Goal: Task Accomplishment & Management: Use online tool/utility

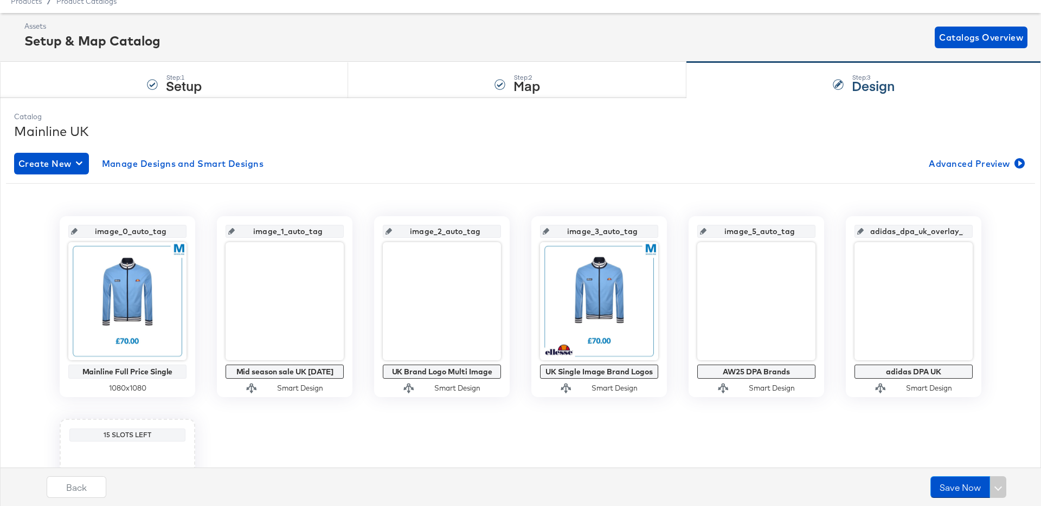
scroll to position [35, 0]
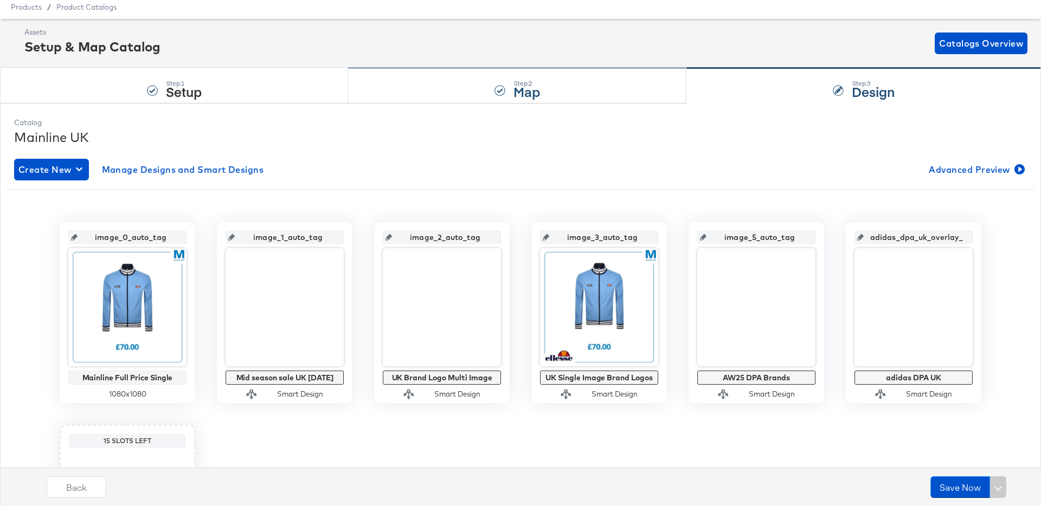
click at [423, 94] on div "Step: 2 Map" at bounding box center [517, 86] width 338 height 36
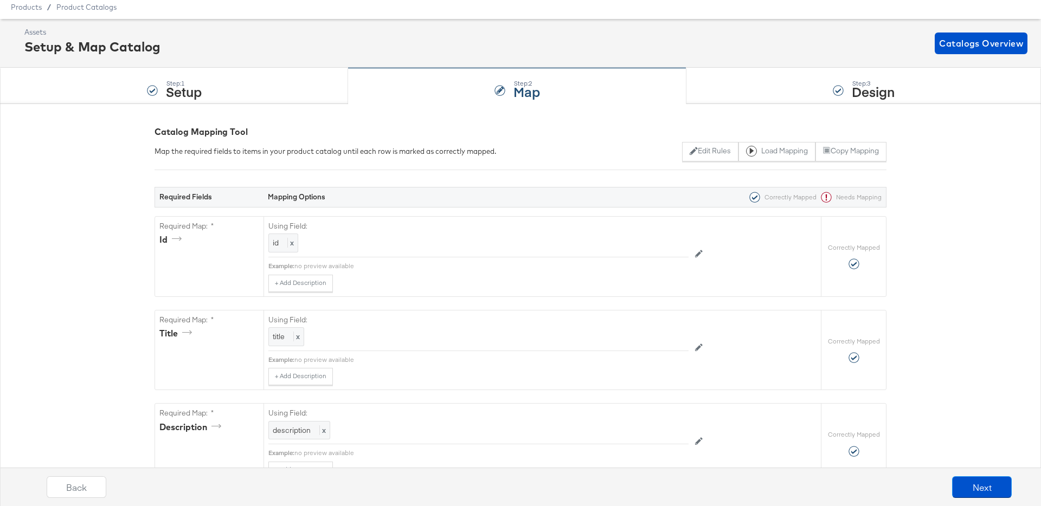
scroll to position [0, 0]
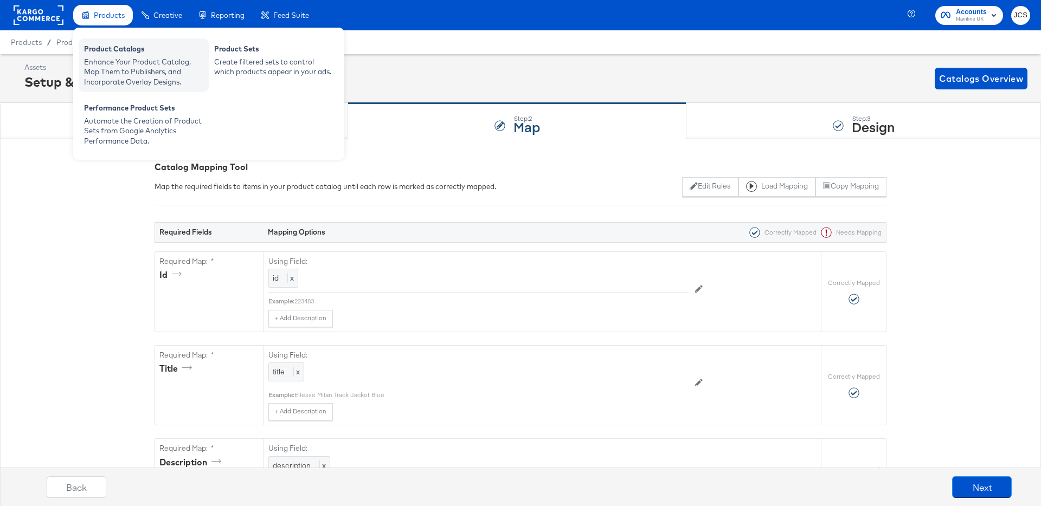
click at [115, 57] on div "Enhance Your Product Catalog, Map Them to Publishers, and Incorporate Overlay D…" at bounding box center [143, 72] width 119 height 30
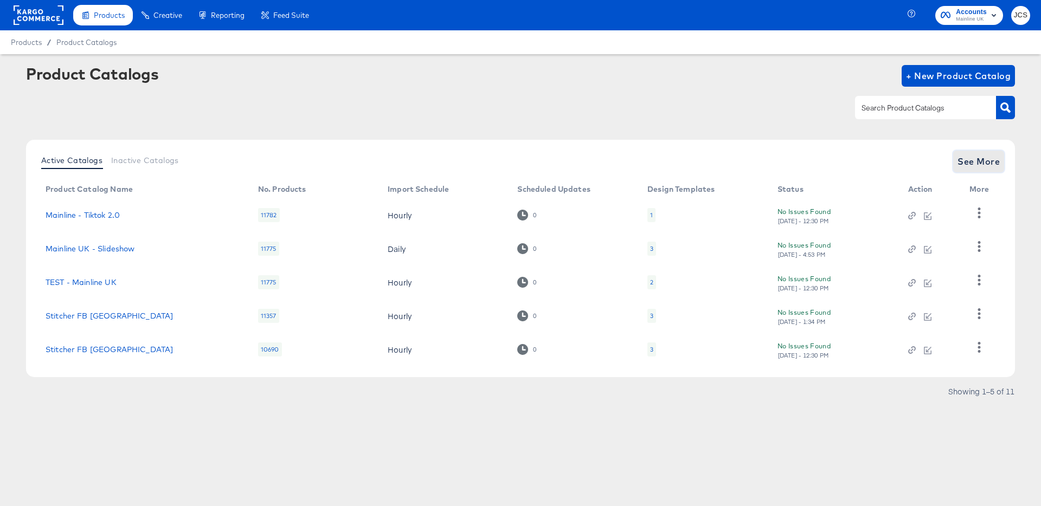
click at [981, 164] on span "See More" at bounding box center [978, 161] width 42 height 15
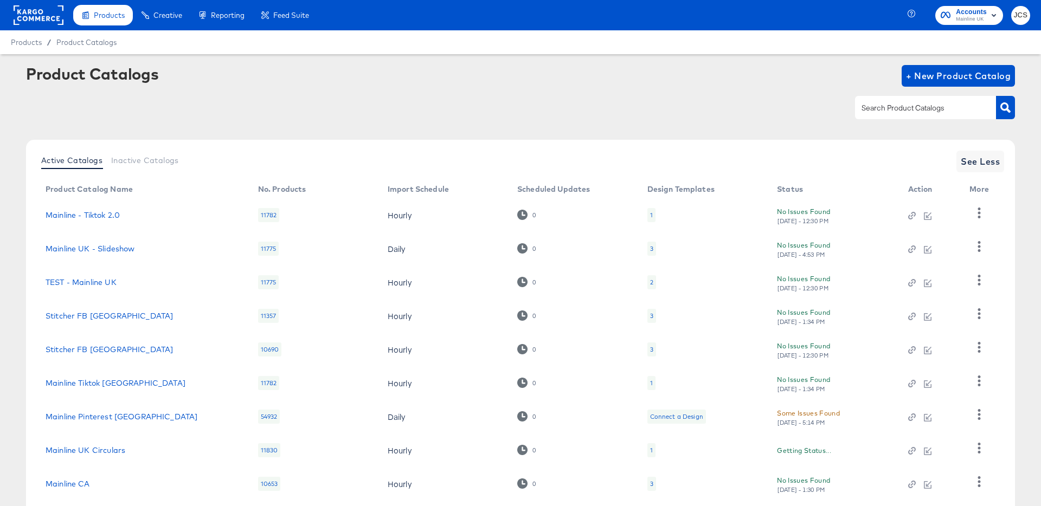
scroll to position [100, 0]
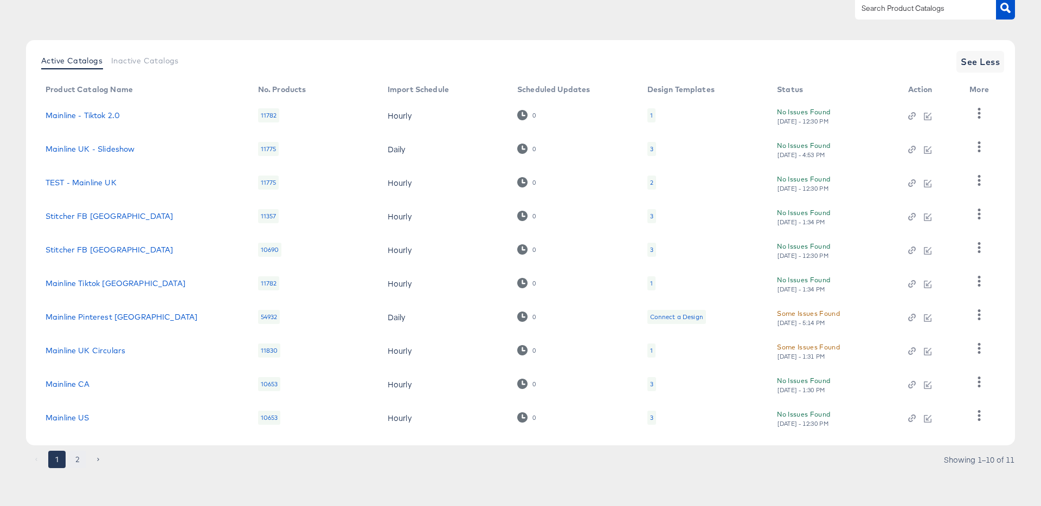
click at [81, 459] on button "2" at bounding box center [77, 459] width 17 height 17
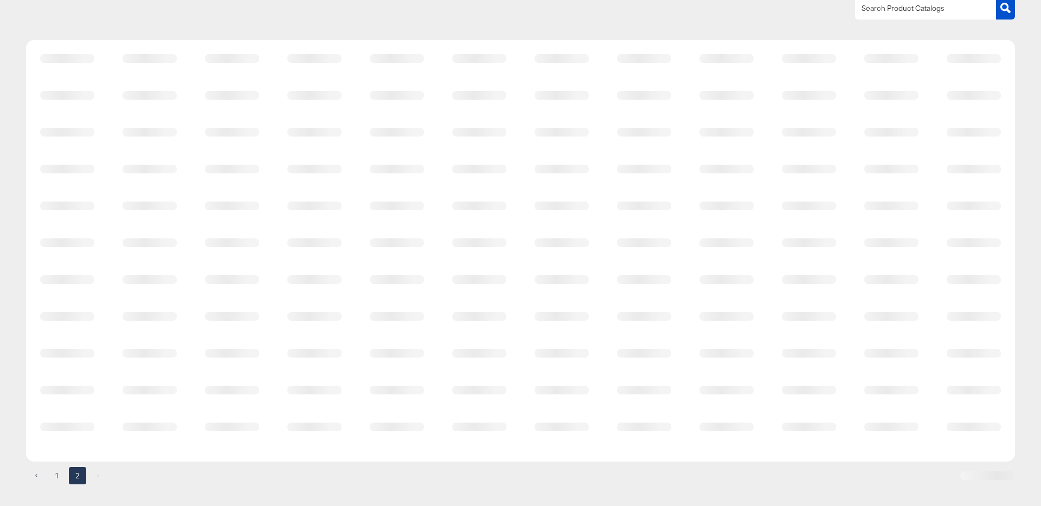
scroll to position [0, 0]
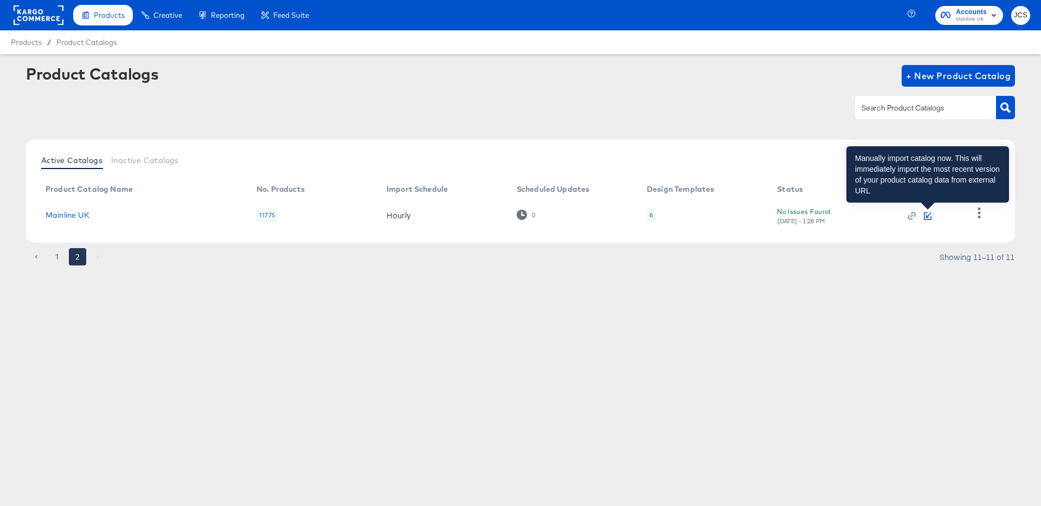
click at [931, 216] on icon "button" at bounding box center [928, 217] width 8 height 8
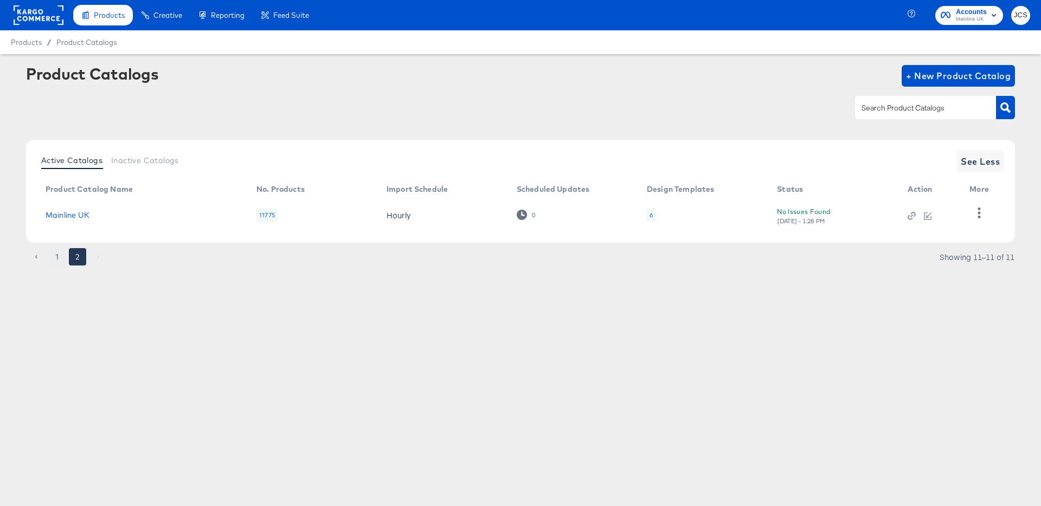
click at [58, 257] on button "1" at bounding box center [56, 256] width 17 height 17
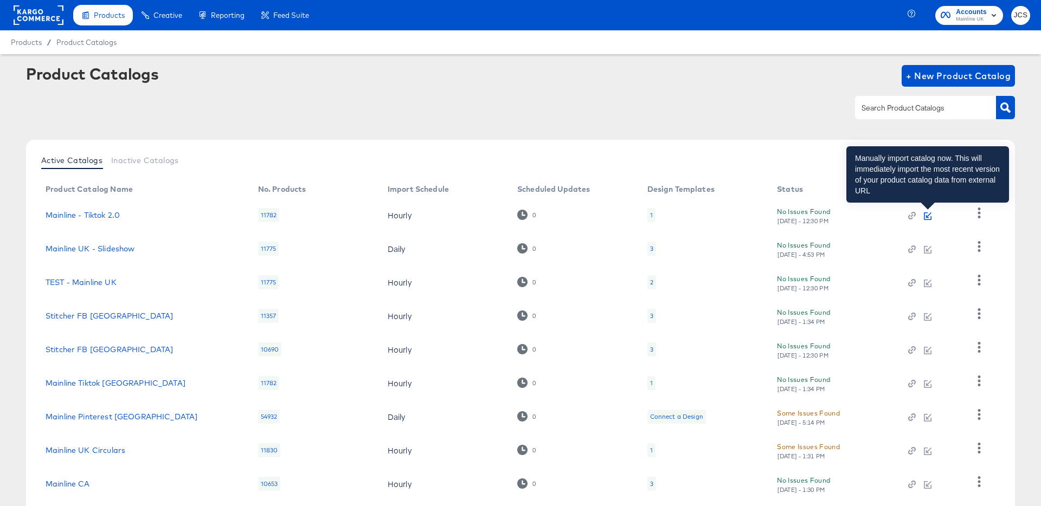
click at [930, 216] on icon "button" at bounding box center [928, 217] width 8 height 8
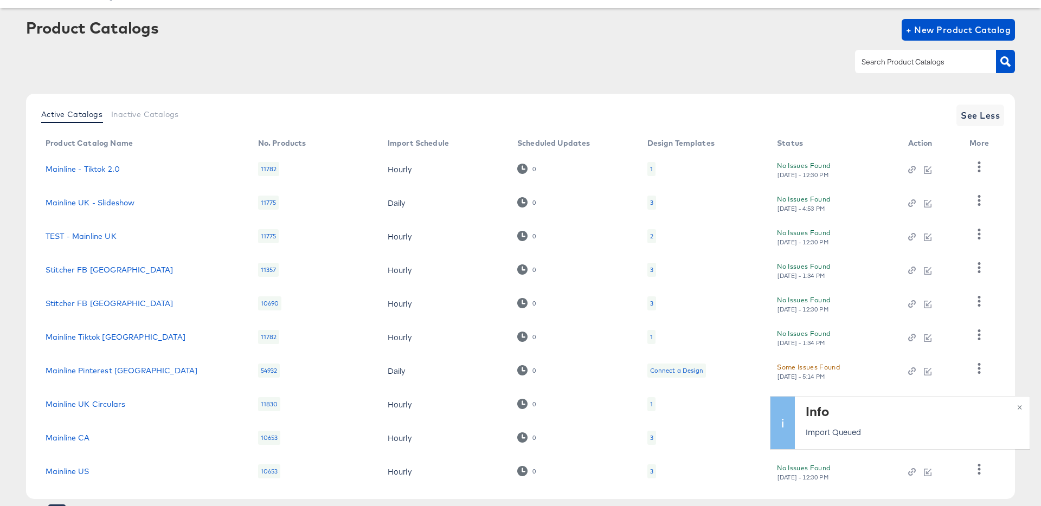
scroll to position [48, 0]
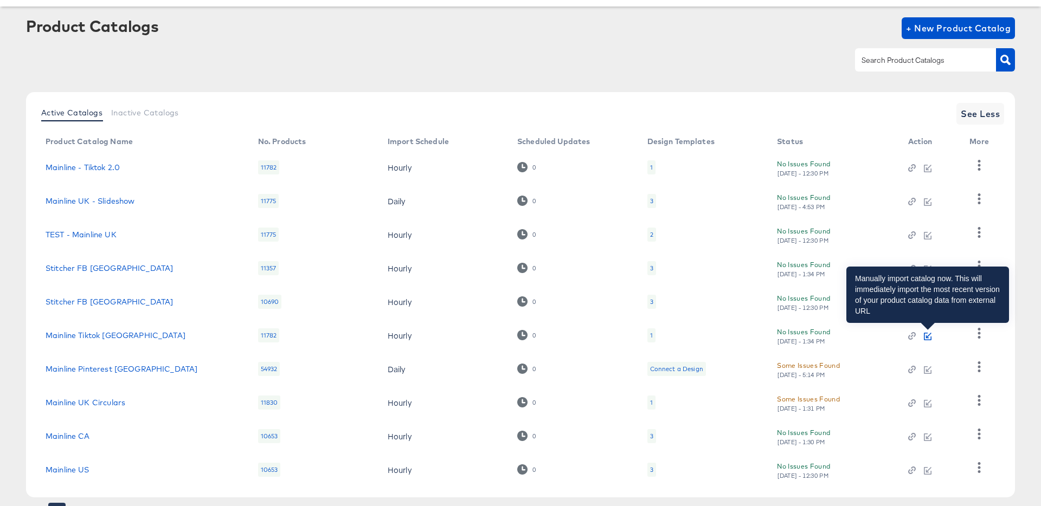
click at [930, 336] on icon "button" at bounding box center [928, 337] width 8 height 8
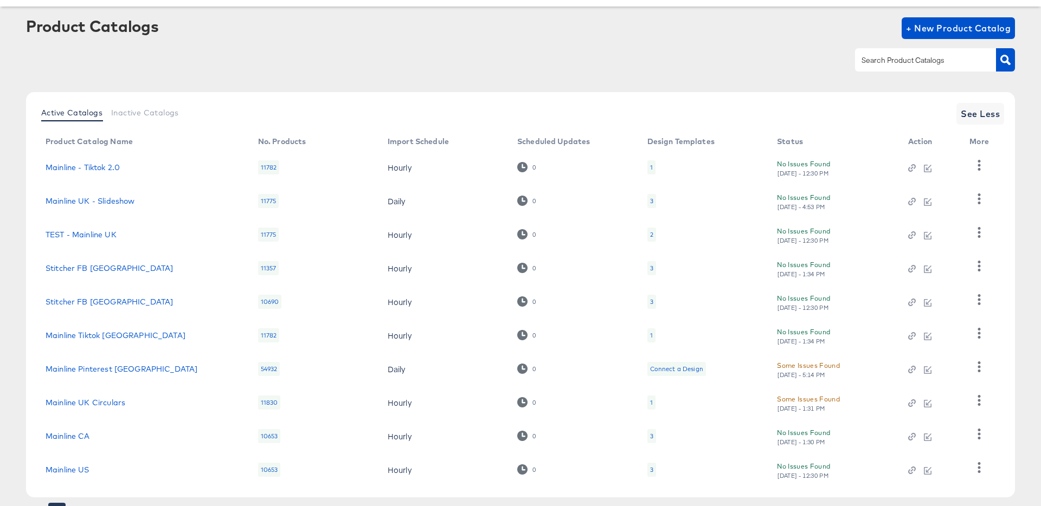
click at [584, 69] on div at bounding box center [520, 60] width 989 height 24
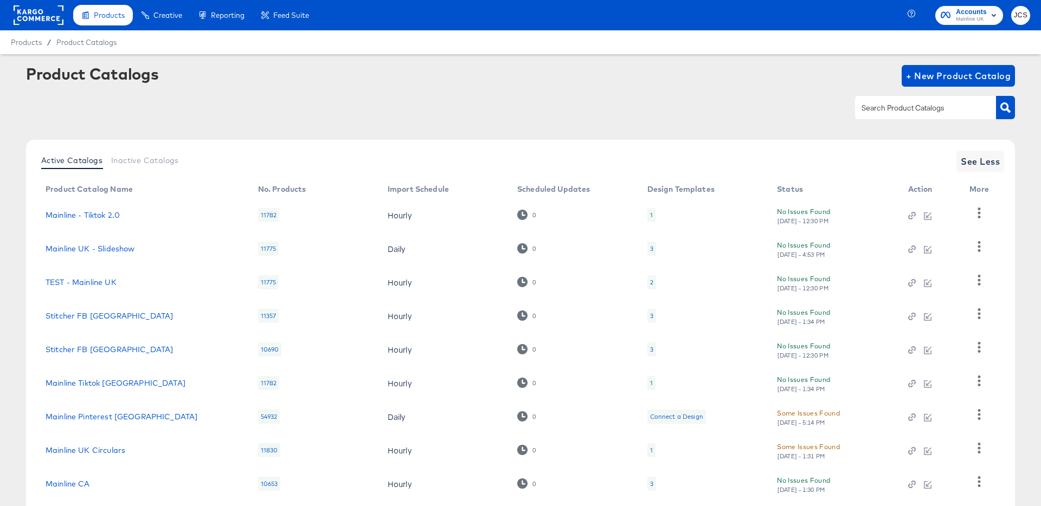
click at [32, 12] on rect at bounding box center [39, 15] width 50 height 20
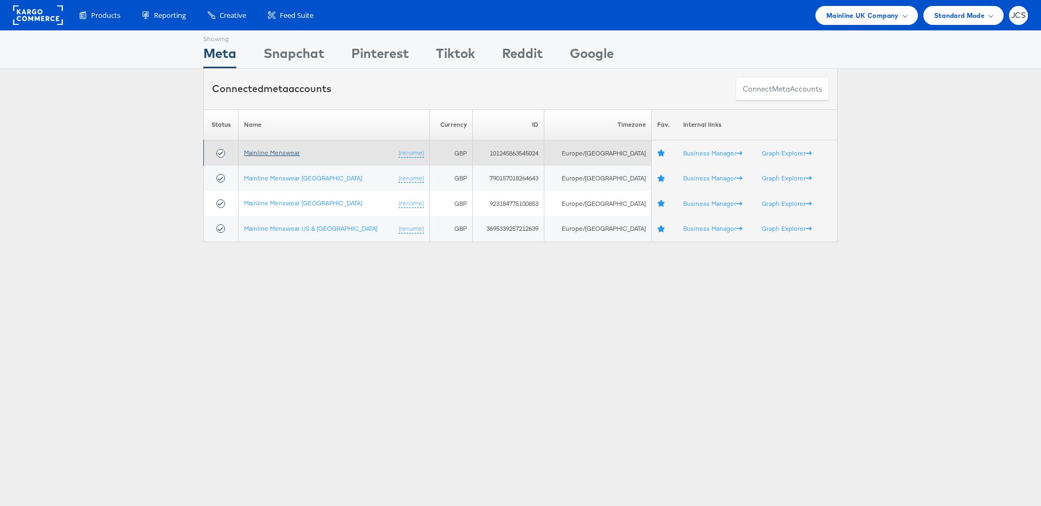
click at [283, 150] on link "Mainline Menswear" at bounding box center [272, 153] width 56 height 8
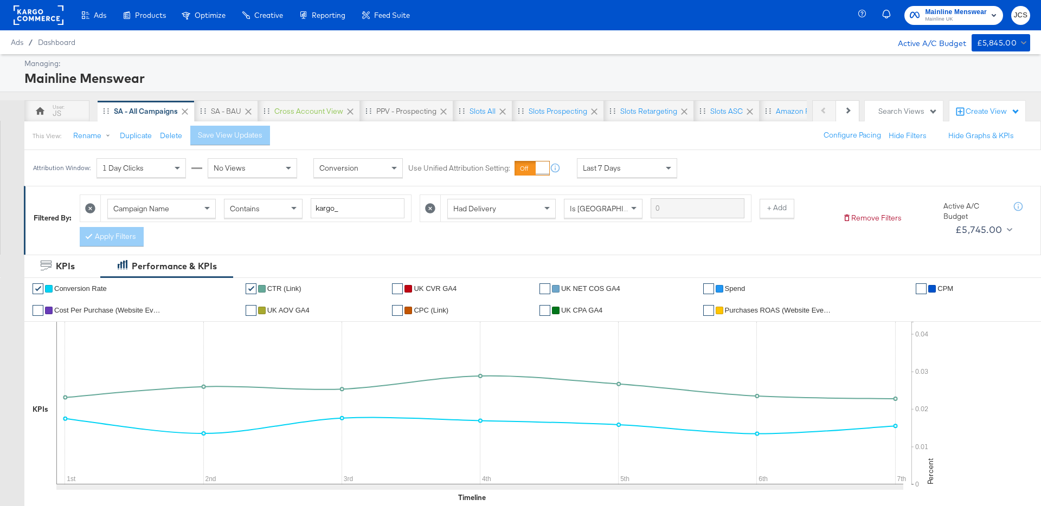
click at [588, 171] on span "Last 7 Days" at bounding box center [602, 168] width 38 height 10
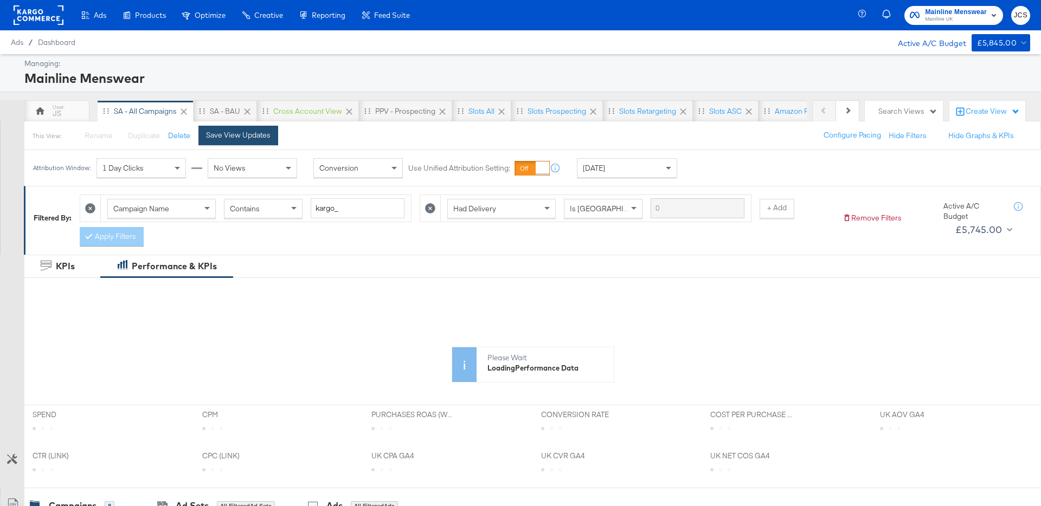
click at [212, 137] on div "Save View Updates" at bounding box center [238, 135] width 65 height 10
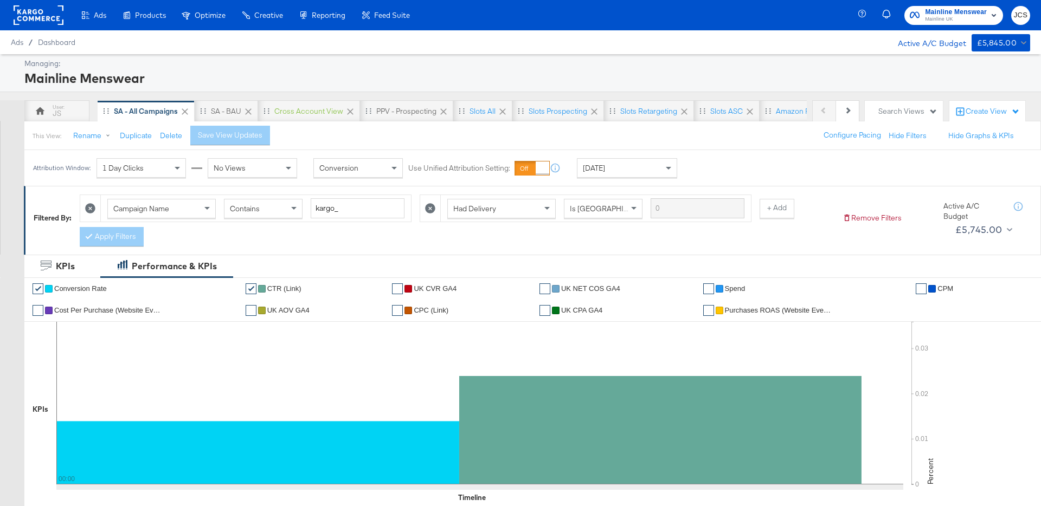
click at [610, 170] on div "Today" at bounding box center [626, 168] width 99 height 18
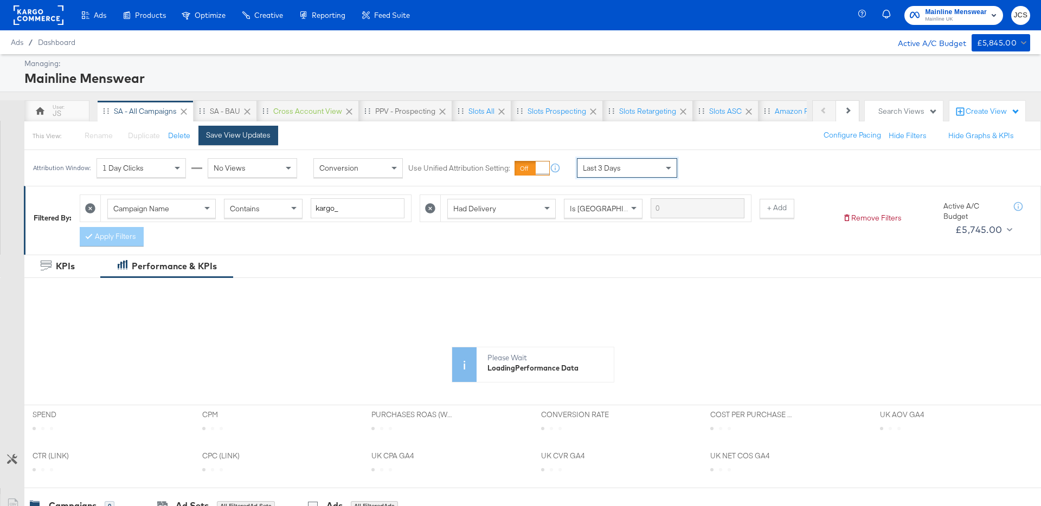
click at [247, 137] on div "Save View Updates" at bounding box center [238, 135] width 65 height 10
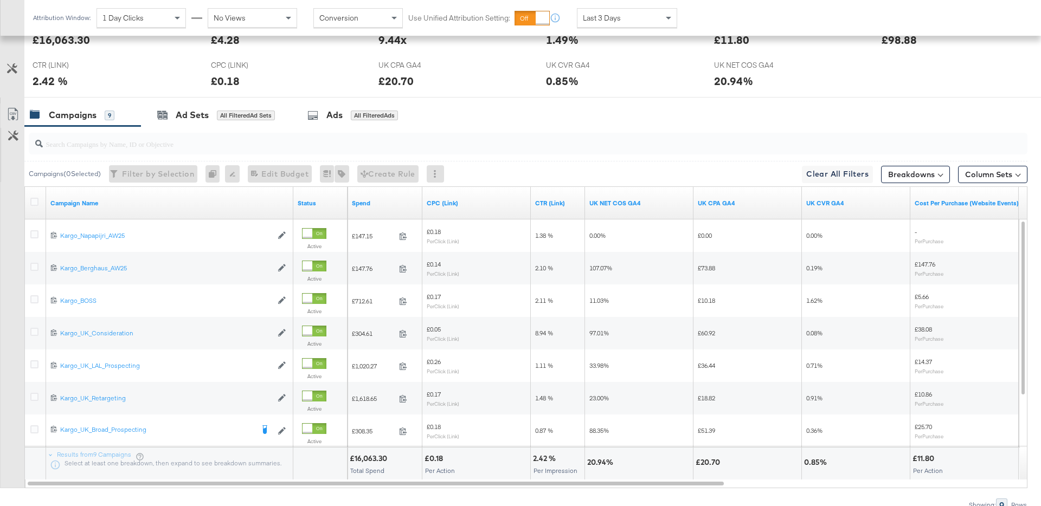
scroll to position [500, 0]
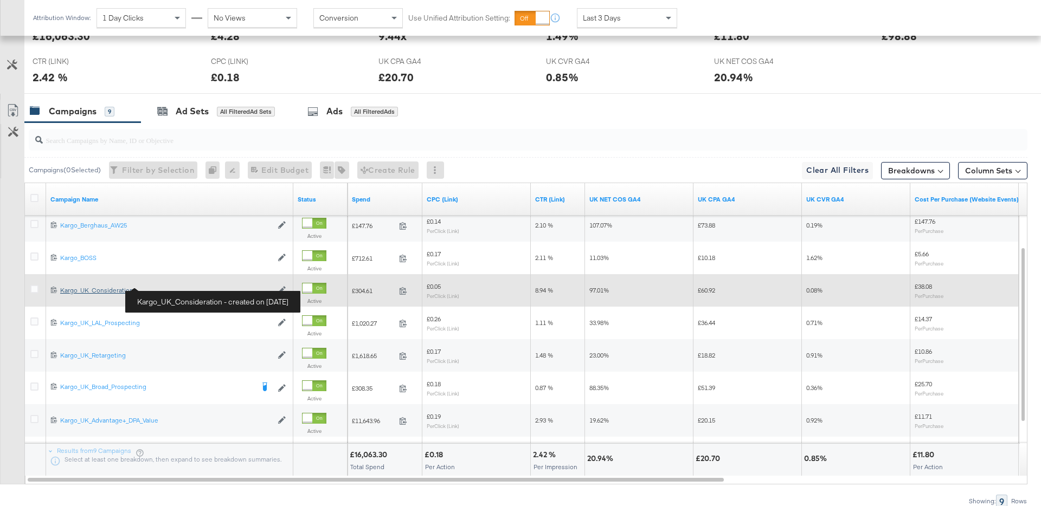
click at [125, 290] on div "Kargo_UK_Consideration Kargo_UK_Consideration" at bounding box center [166, 290] width 212 height 9
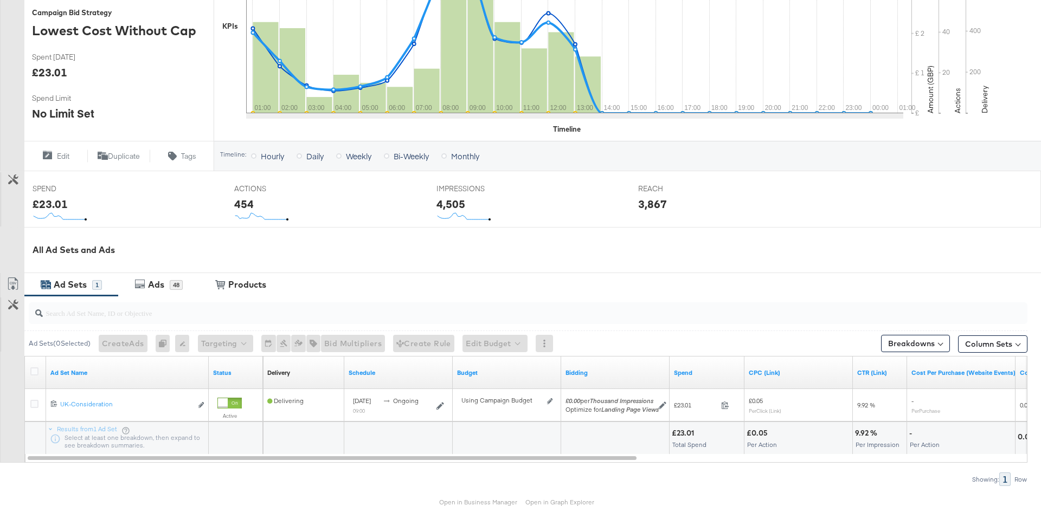
scroll to position [323, 0]
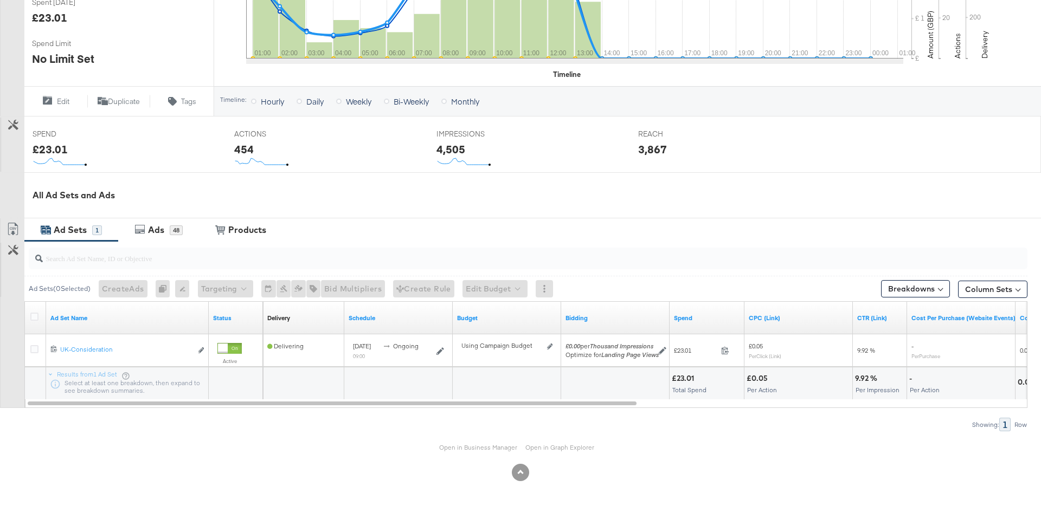
click at [462, 200] on div "All Ad Sets and Ads" at bounding box center [537, 195] width 1008 height 12
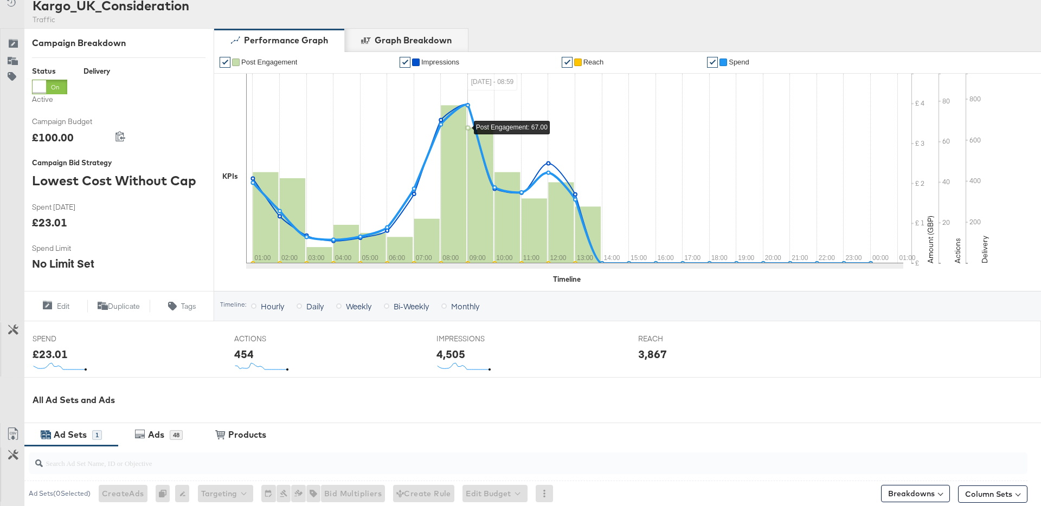
scroll to position [0, 0]
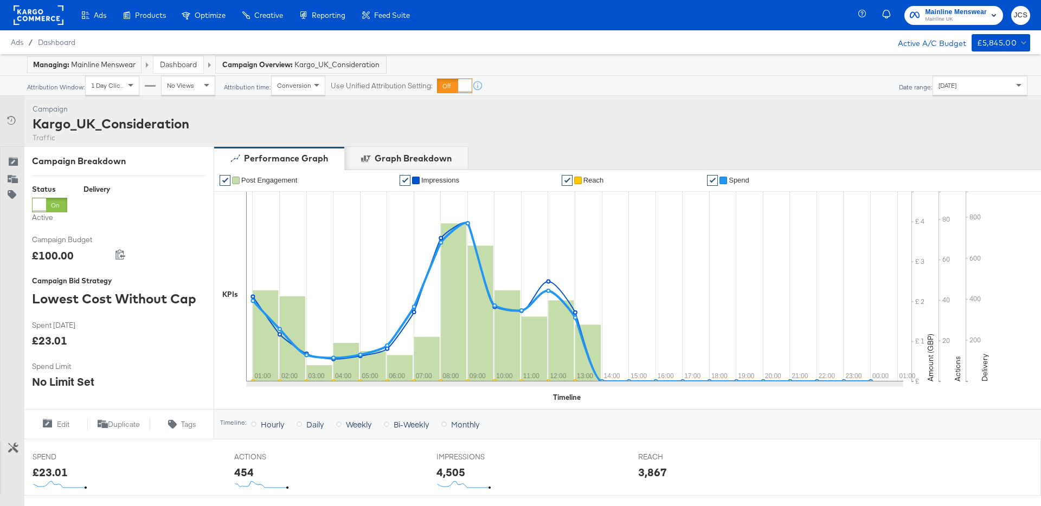
click at [165, 64] on link "Dashboard" at bounding box center [178, 65] width 37 height 10
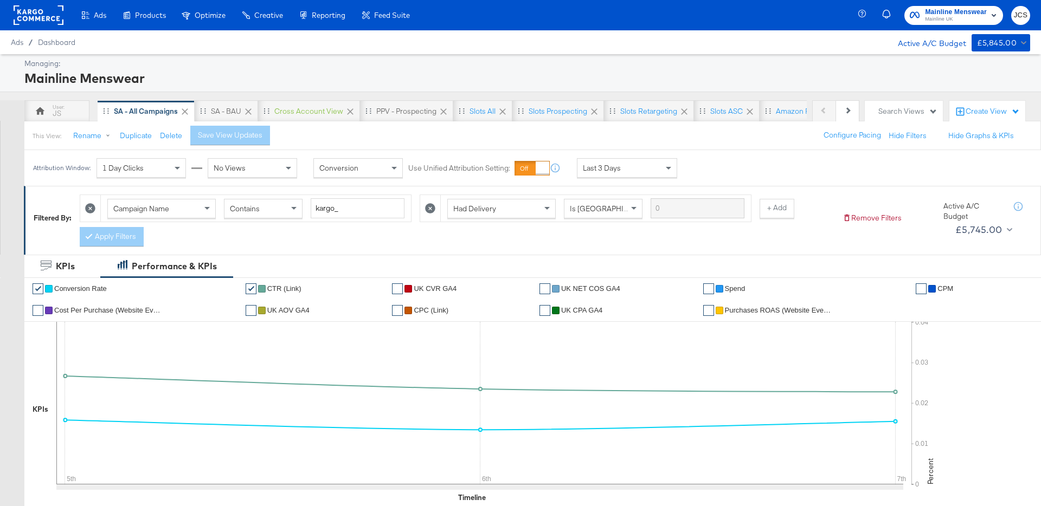
click at [44, 16] on rect at bounding box center [39, 15] width 50 height 20
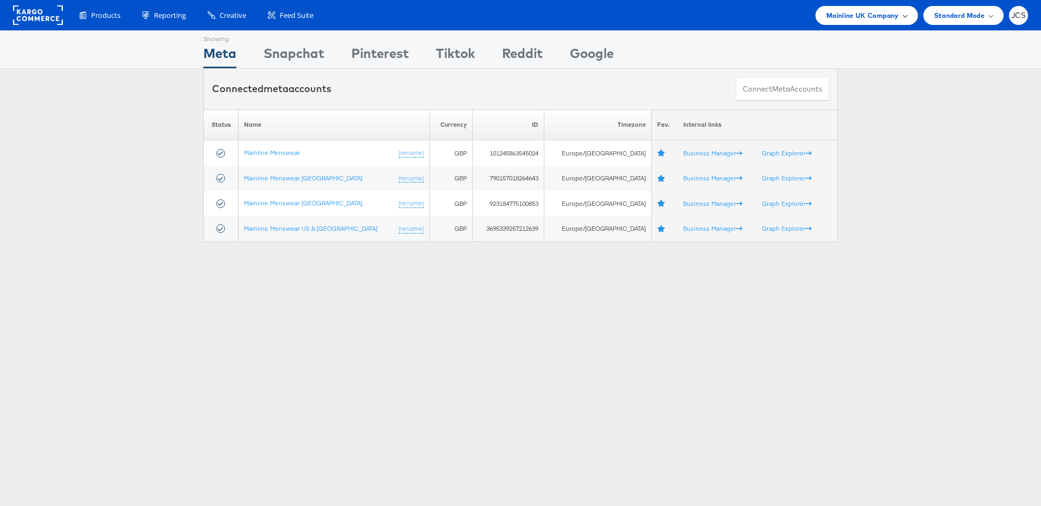
click at [854, 18] on span "Mainline UK Company" at bounding box center [862, 15] width 73 height 11
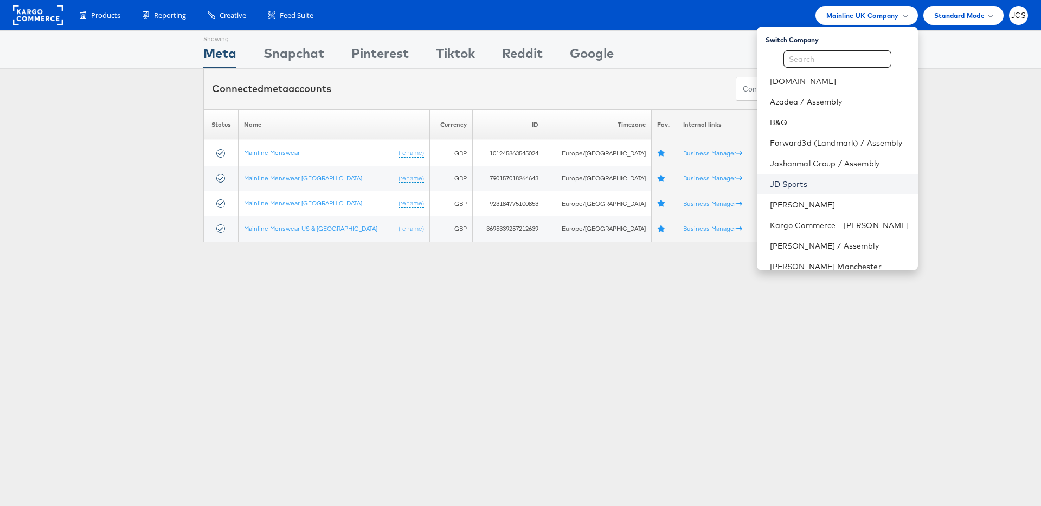
click at [775, 184] on link "JD Sports" at bounding box center [839, 184] width 139 height 11
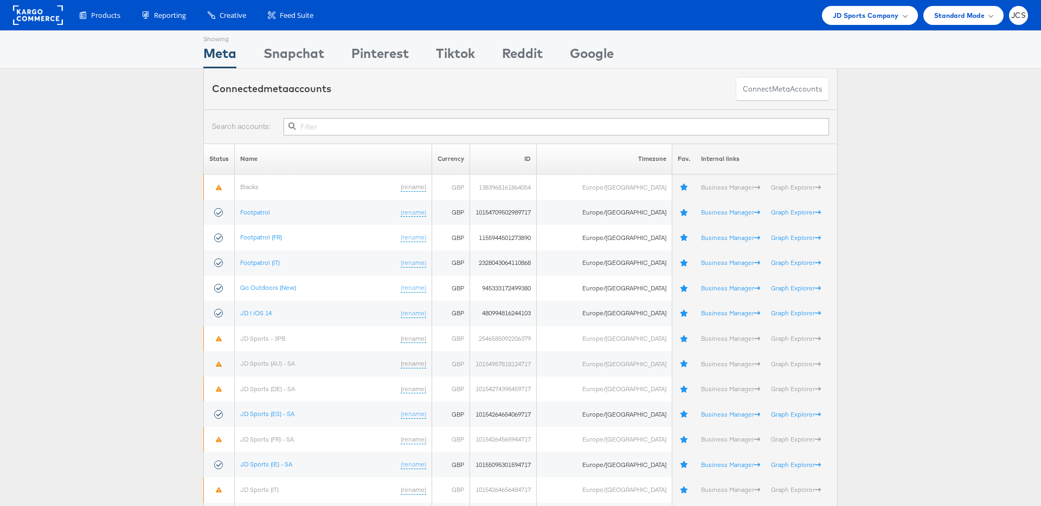
click at [42, 16] on rect at bounding box center [38, 15] width 50 height 20
click at [860, 20] on span "JD Sports Company" at bounding box center [866, 15] width 66 height 11
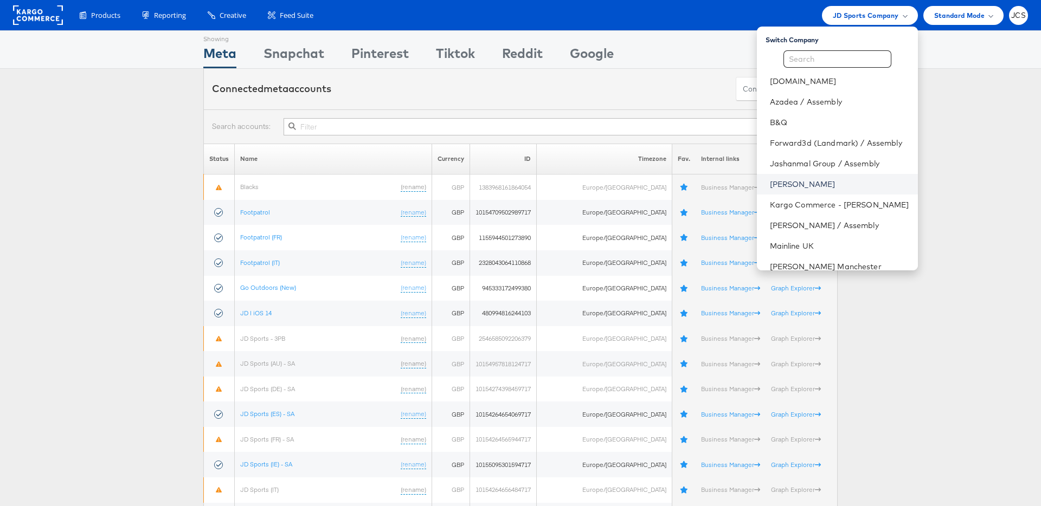
click at [786, 183] on link "[PERSON_NAME]" at bounding box center [839, 184] width 139 height 11
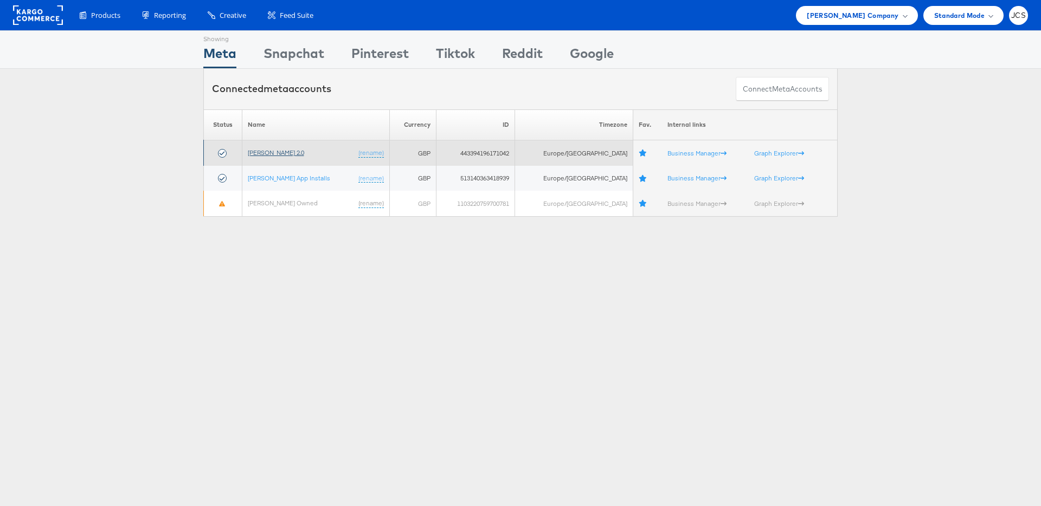
click at [290, 151] on link "John Lewis 2.0" at bounding box center [276, 153] width 56 height 8
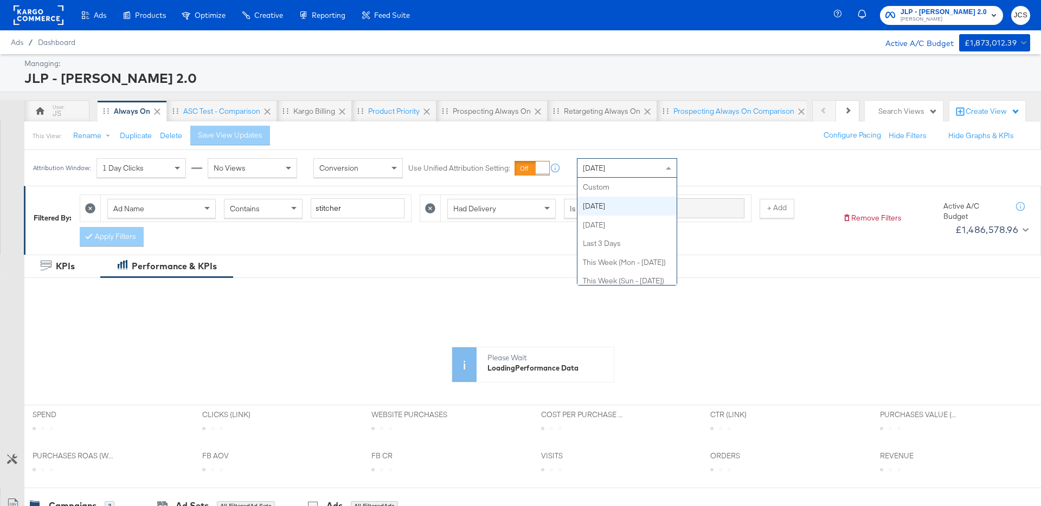
click at [603, 162] on div "[DATE]" at bounding box center [626, 168] width 99 height 18
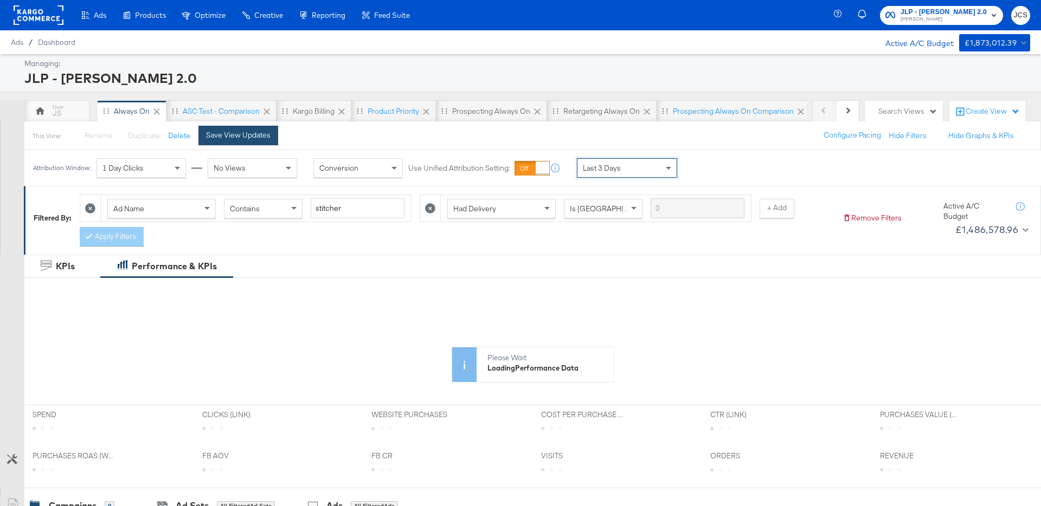
click at [273, 135] on button "Save View Updates" at bounding box center [238, 136] width 80 height 20
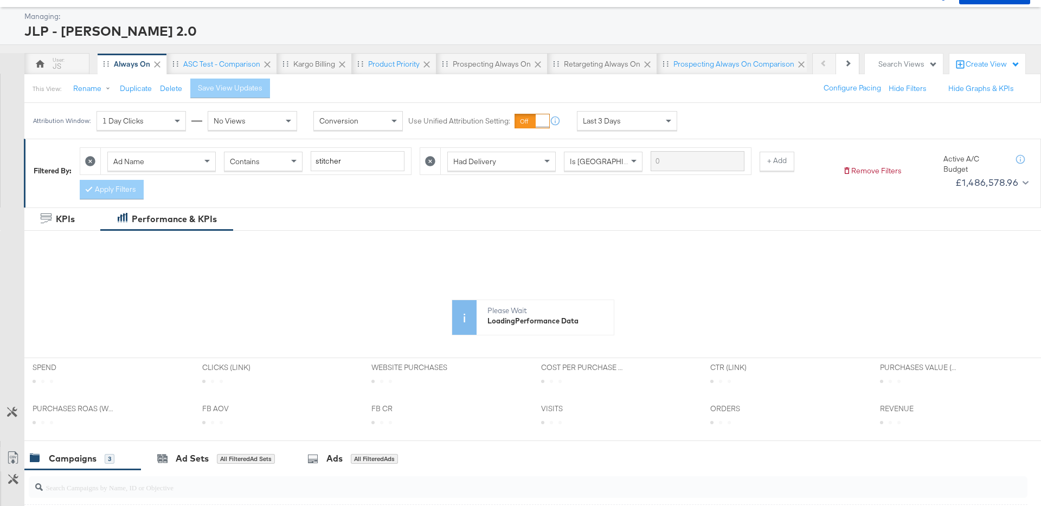
scroll to position [3, 0]
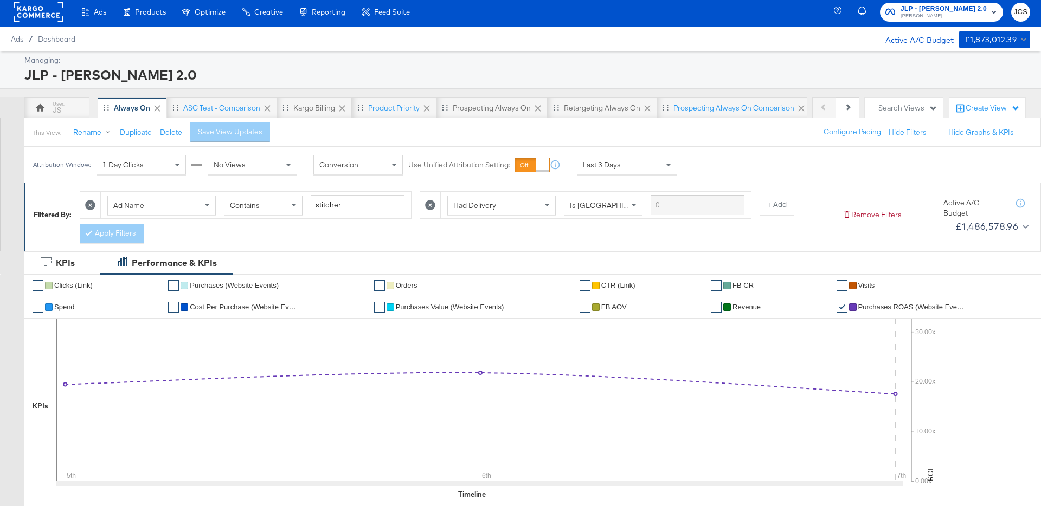
click at [905, 105] on div "Search Views" at bounding box center [907, 108] width 59 height 10
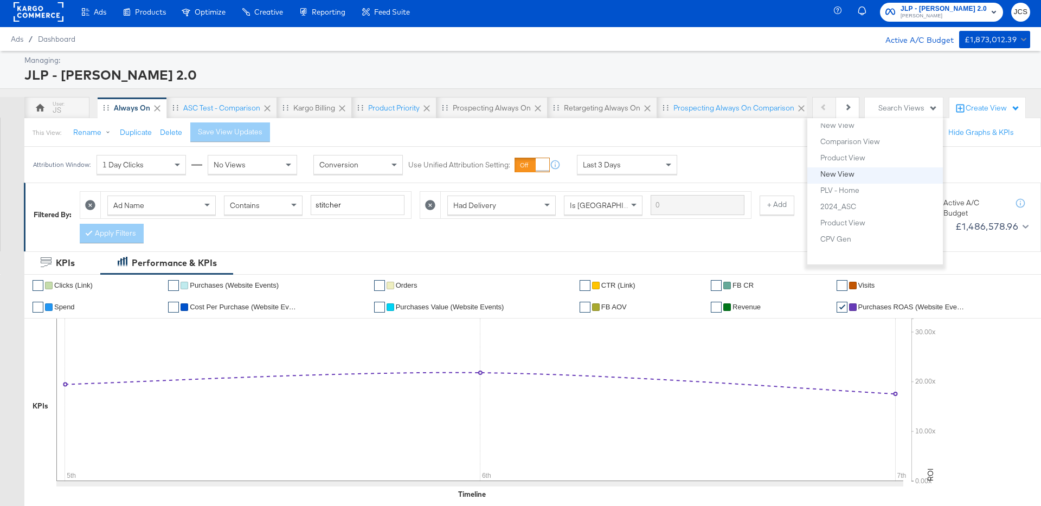
click at [844, 175] on div "New View" at bounding box center [837, 174] width 34 height 8
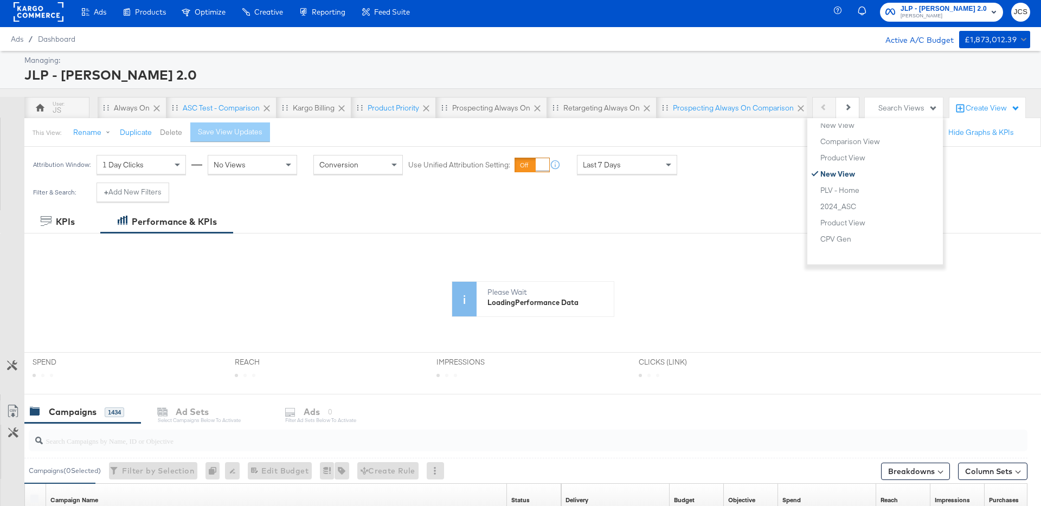
click at [164, 132] on button "Delete" at bounding box center [171, 132] width 22 height 10
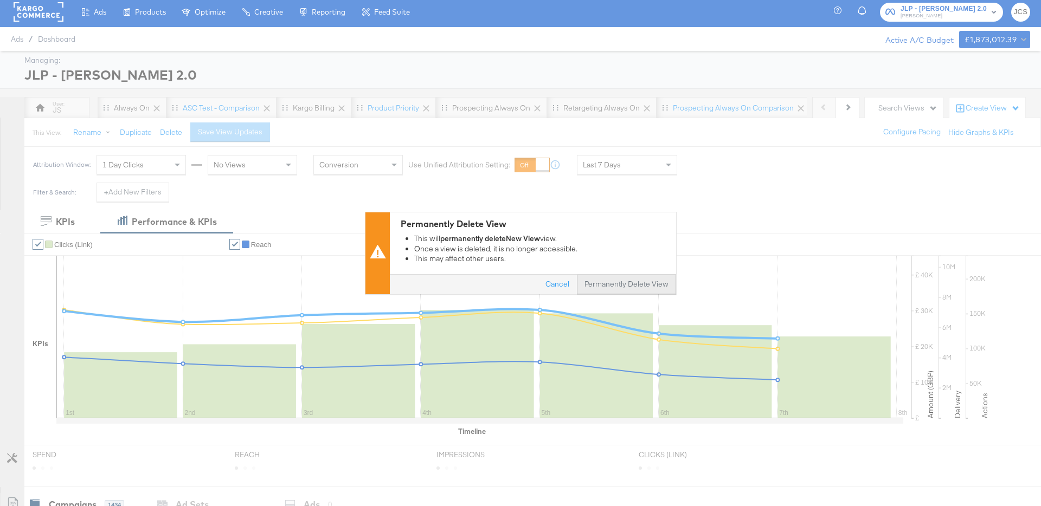
click at [613, 288] on button "Permanently Delete View" at bounding box center [626, 285] width 99 height 20
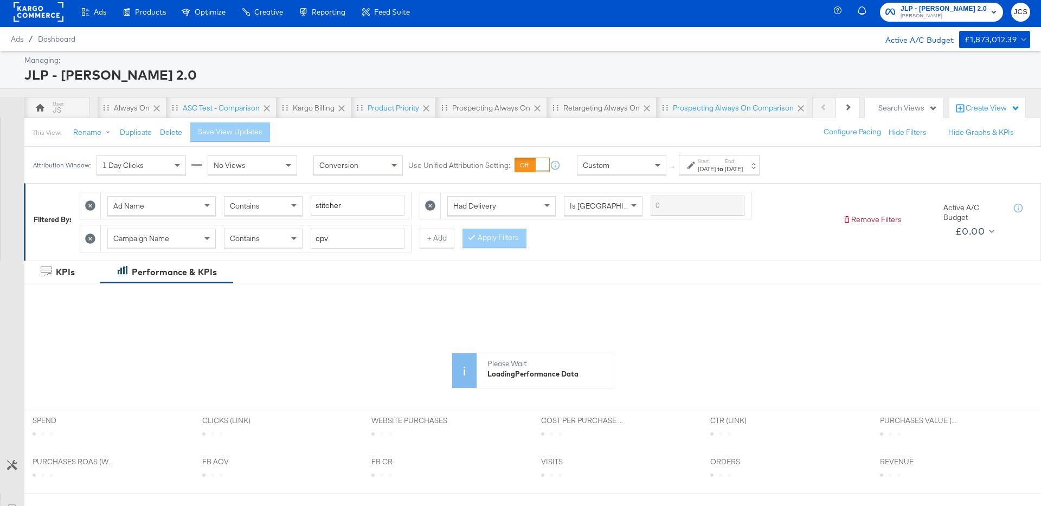
click at [921, 113] on div "Search Views" at bounding box center [907, 108] width 59 height 10
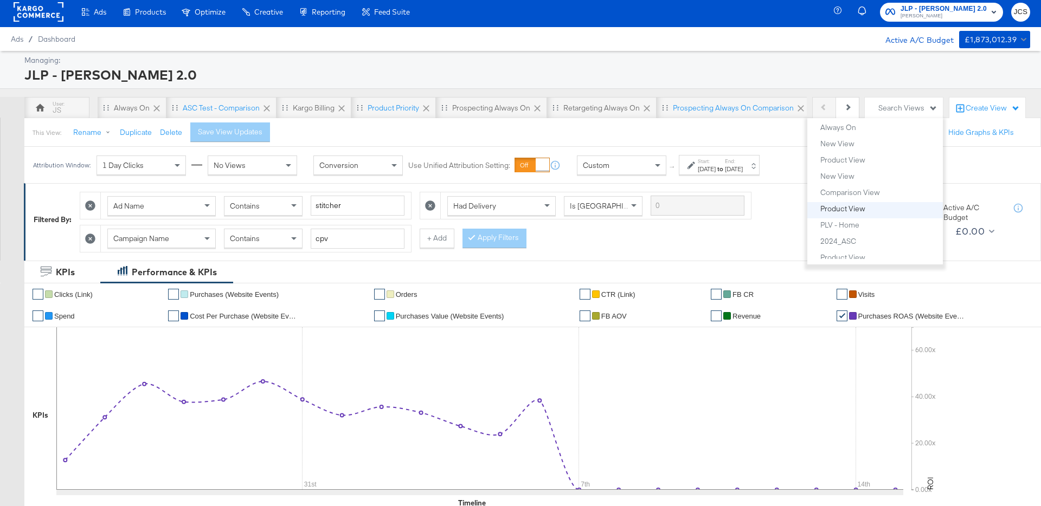
scroll to position [1502, 0]
click at [844, 213] on button "Product View" at bounding box center [879, 207] width 119 height 13
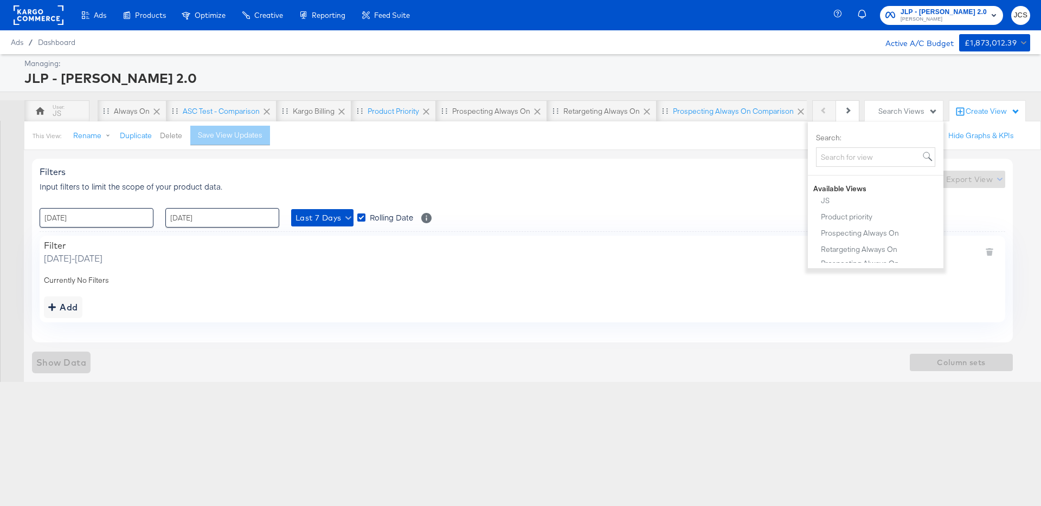
click at [170, 137] on button "Delete" at bounding box center [171, 136] width 22 height 10
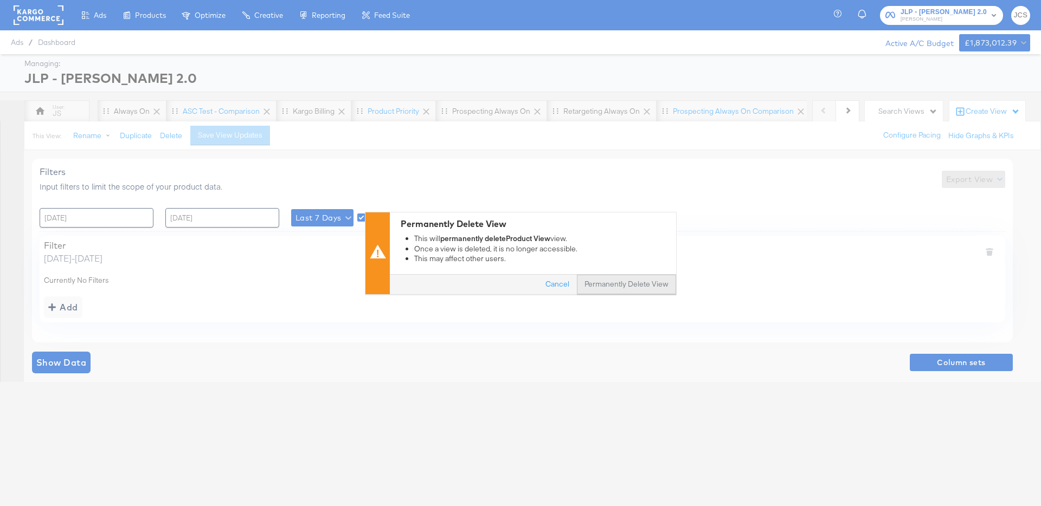
click at [659, 286] on button "Permanently Delete View" at bounding box center [626, 285] width 99 height 20
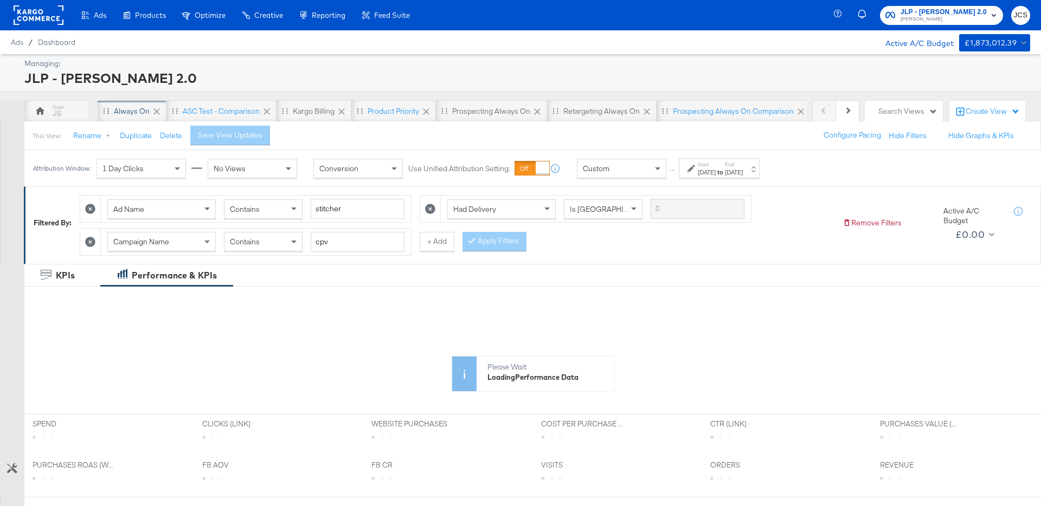
click at [139, 112] on div "Always On" at bounding box center [132, 111] width 36 height 10
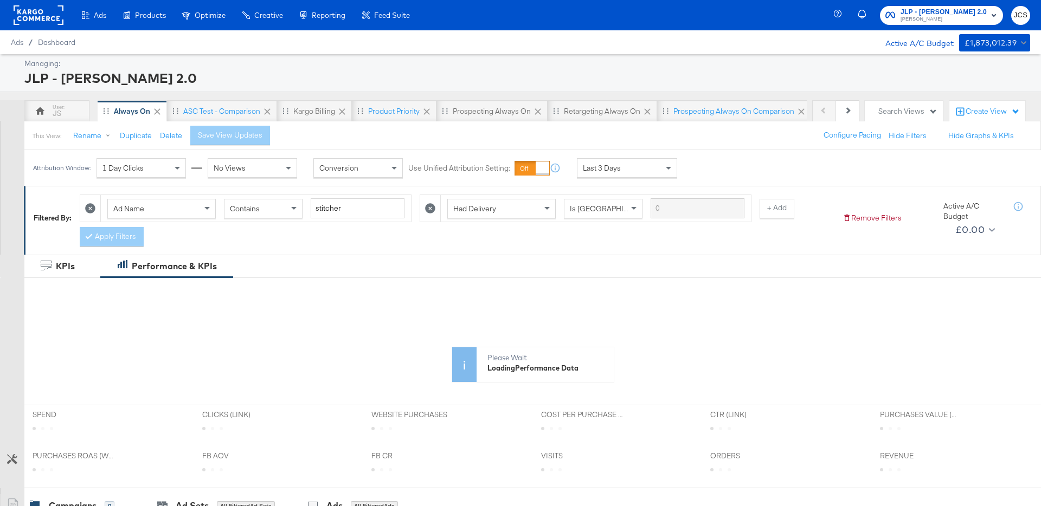
click at [602, 168] on span "Last 3 Days" at bounding box center [602, 168] width 38 height 10
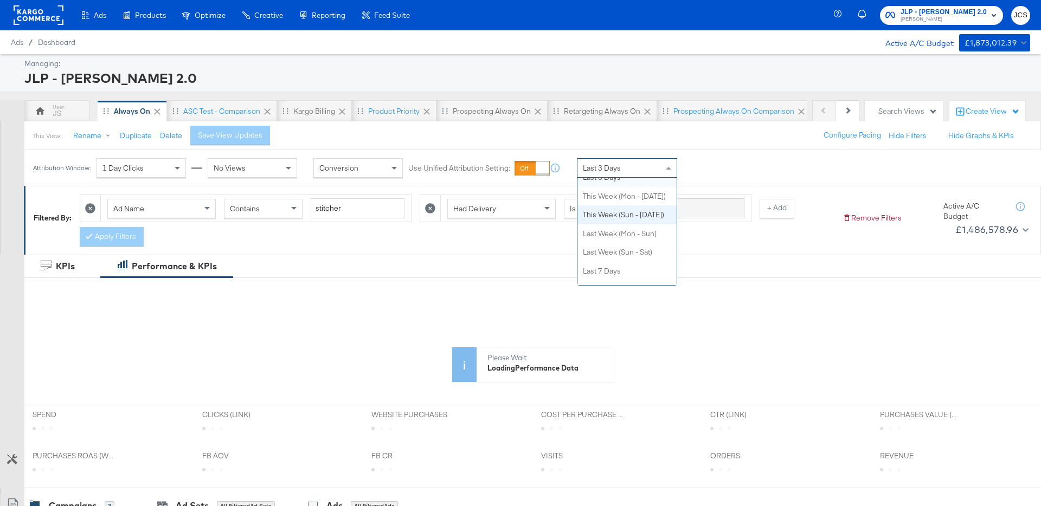
scroll to position [68, 0]
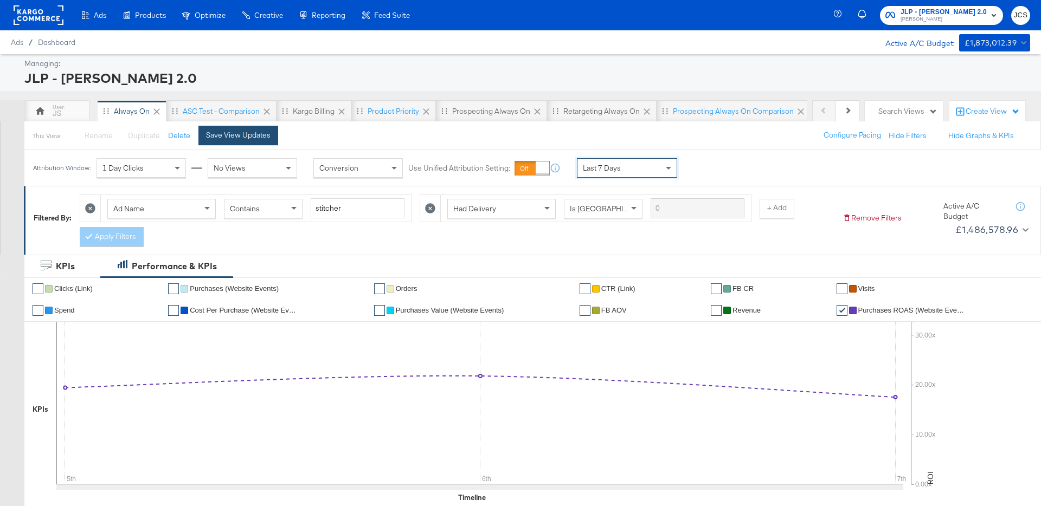
click at [273, 136] on button "Save View Updates" at bounding box center [238, 136] width 80 height 20
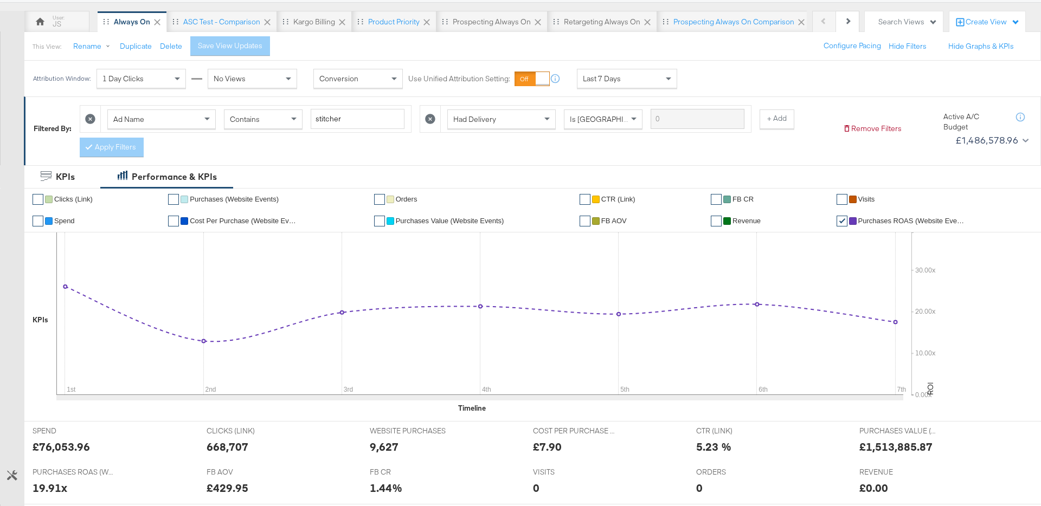
scroll to position [0, 0]
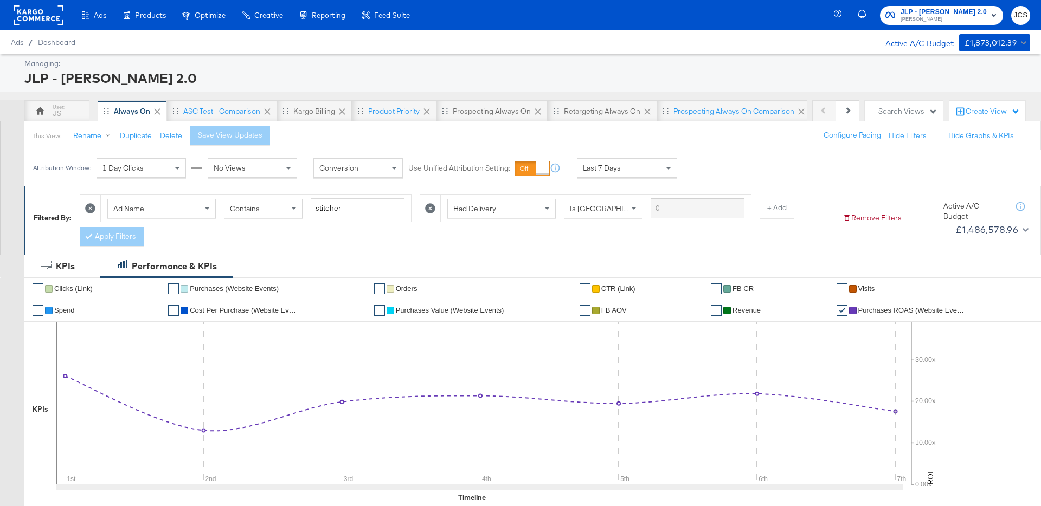
click at [614, 165] on span "Last 7 Days" at bounding box center [602, 168] width 38 height 10
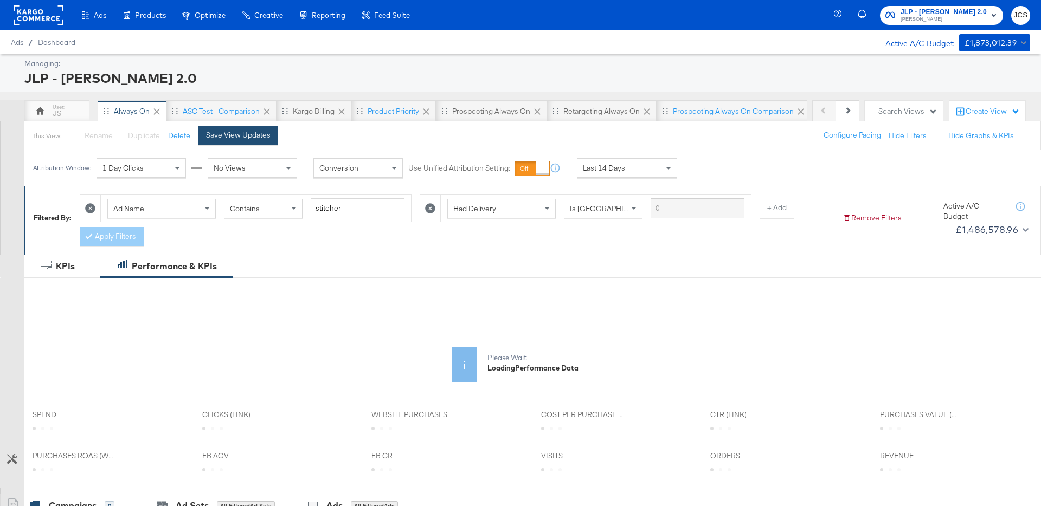
click at [229, 134] on div "Save View Updates" at bounding box center [238, 135] width 65 height 10
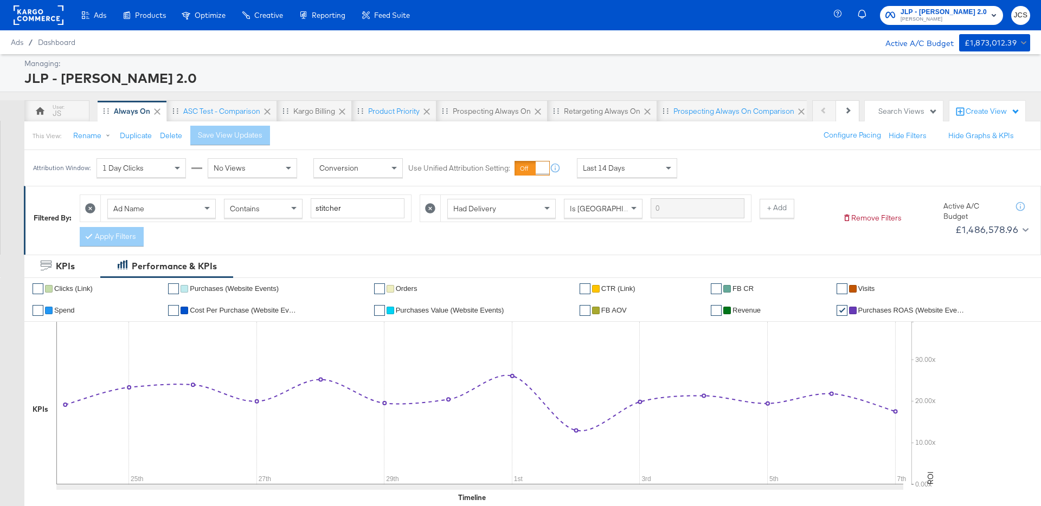
click at [48, 16] on rect at bounding box center [39, 15] width 50 height 20
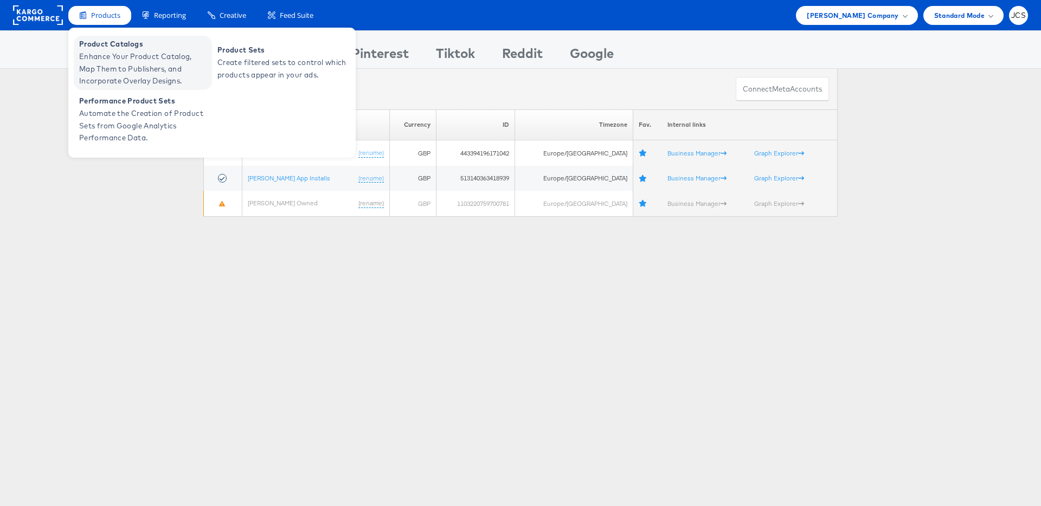
click at [104, 48] on span "Product Catalogs" at bounding box center [144, 44] width 130 height 12
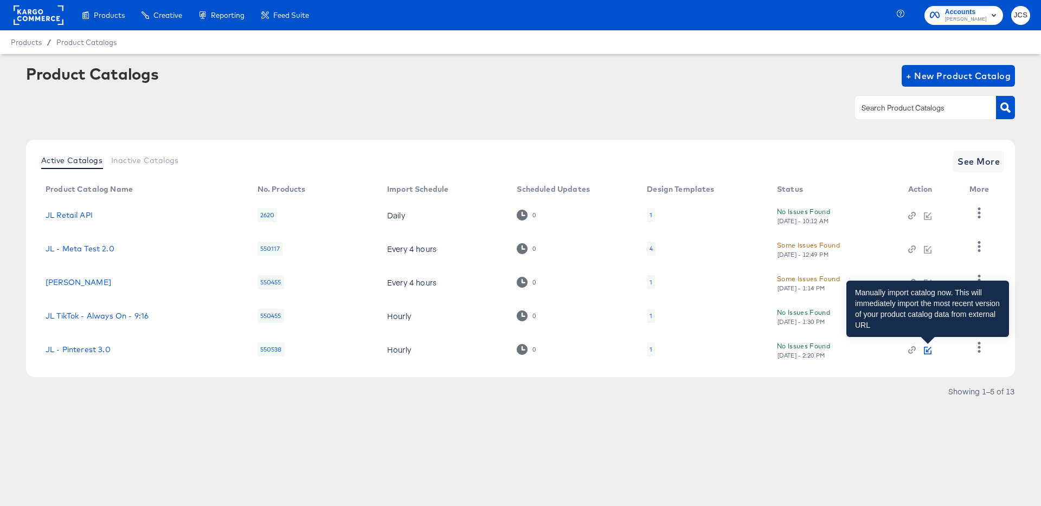
click at [929, 350] on icon "button" at bounding box center [928, 351] width 8 height 8
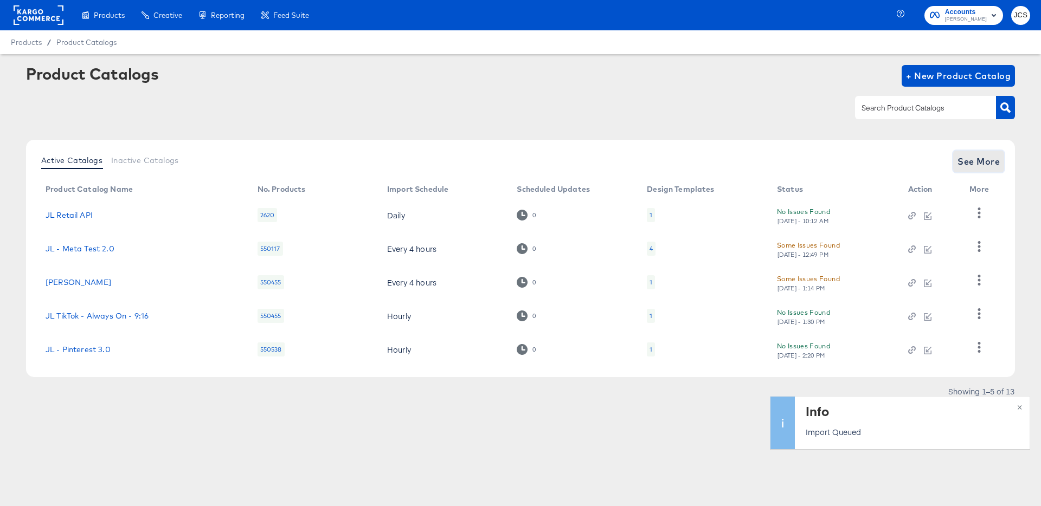
click at [984, 162] on span "See More" at bounding box center [978, 161] width 42 height 15
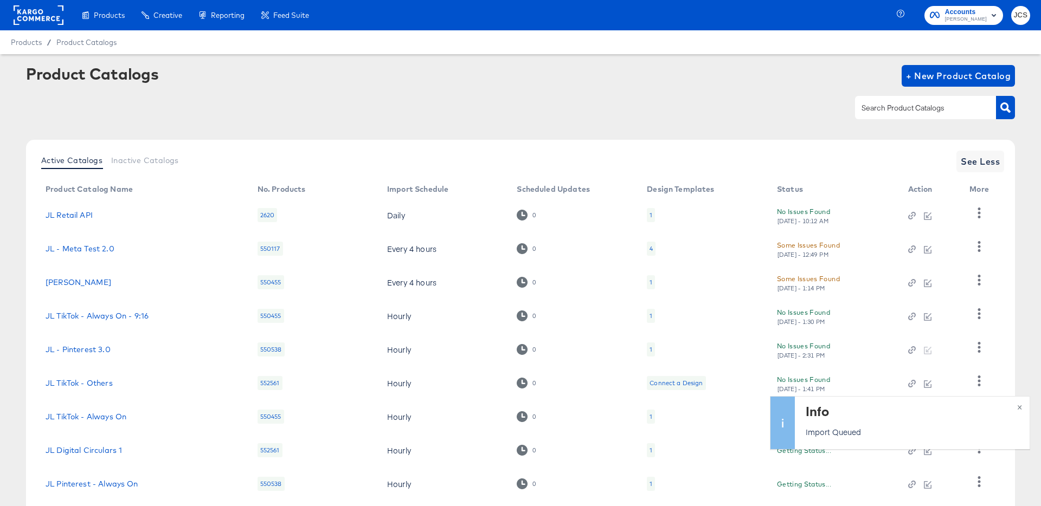
scroll to position [100, 0]
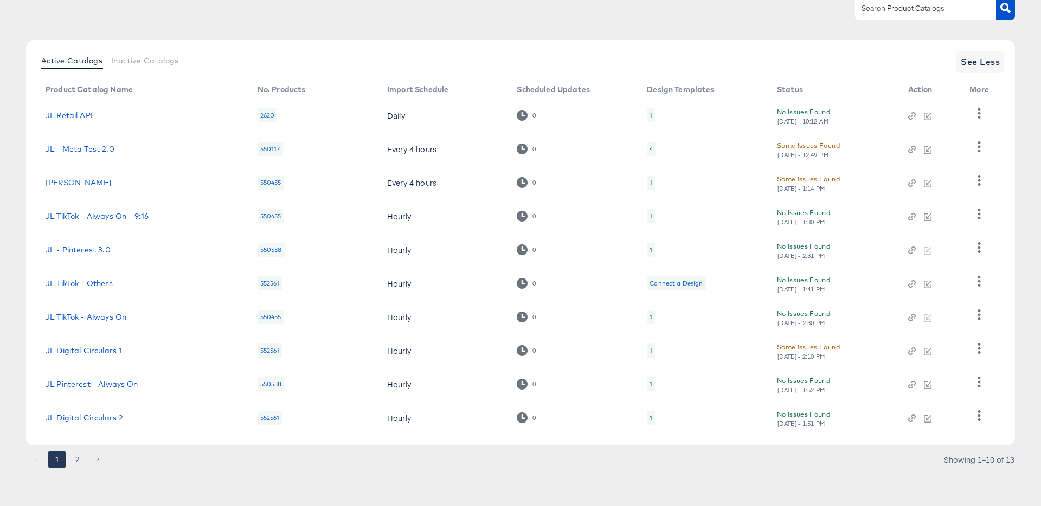
click at [78, 458] on button "2" at bounding box center [77, 459] width 17 height 17
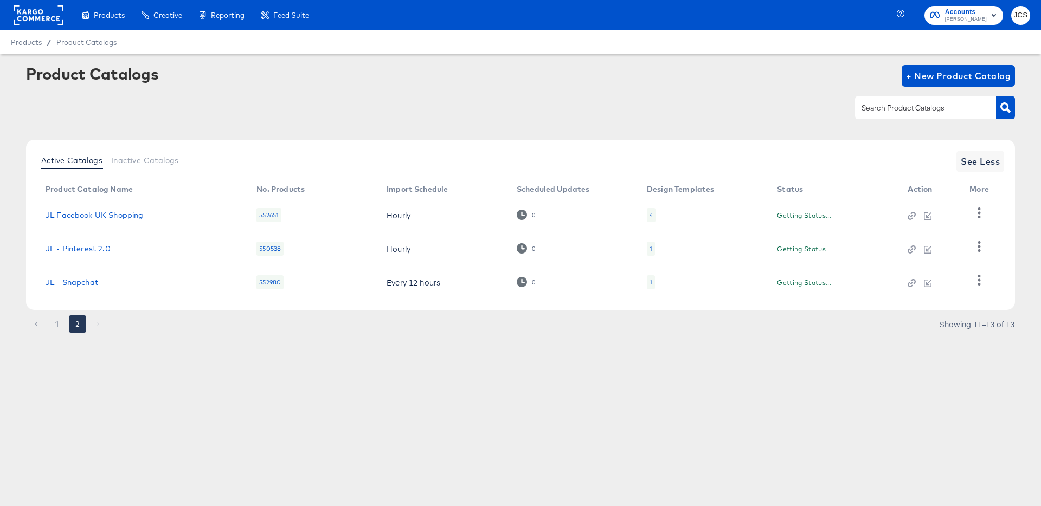
scroll to position [0, 0]
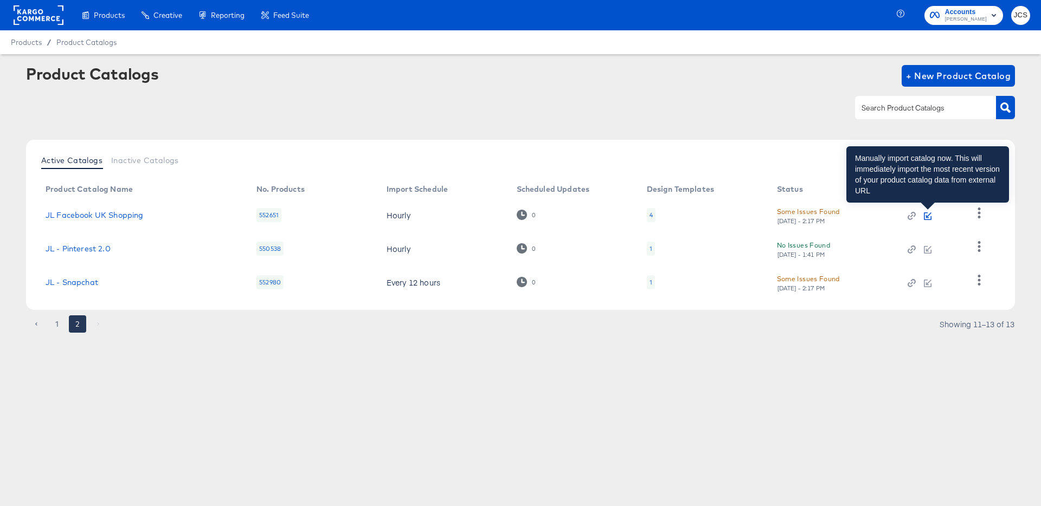
click at [929, 216] on icon "button" at bounding box center [928, 217] width 8 height 8
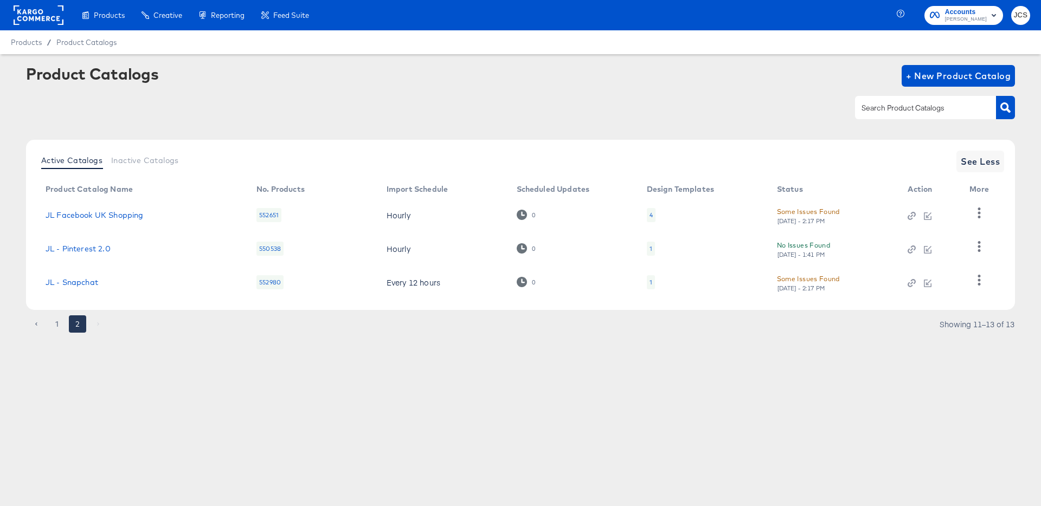
click at [112, 209] on td "JL Facebook UK Shopping" at bounding box center [142, 215] width 211 height 34
click at [113, 214] on link "JL Facebook UK Shopping" at bounding box center [95, 215] width 98 height 9
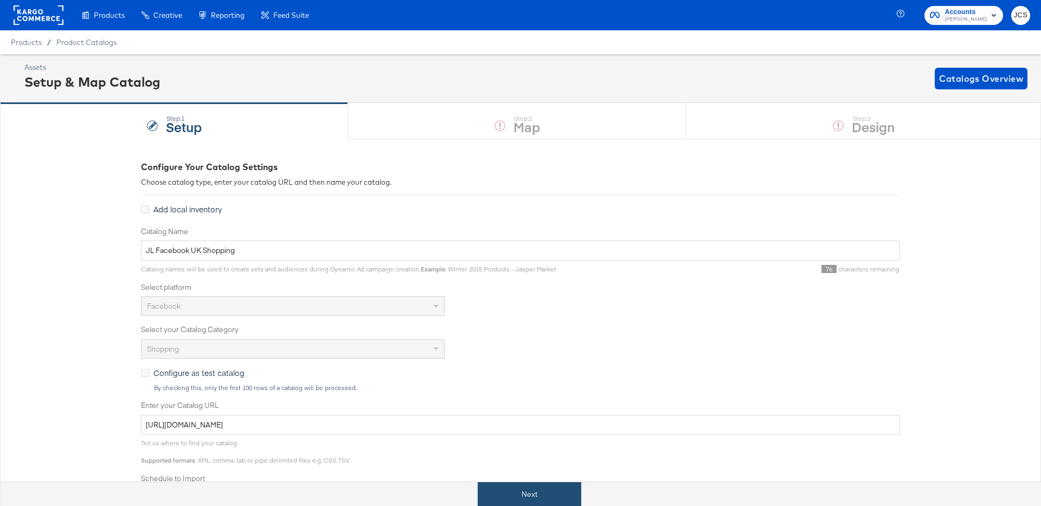
click at [546, 493] on button "Next" at bounding box center [530, 495] width 104 height 24
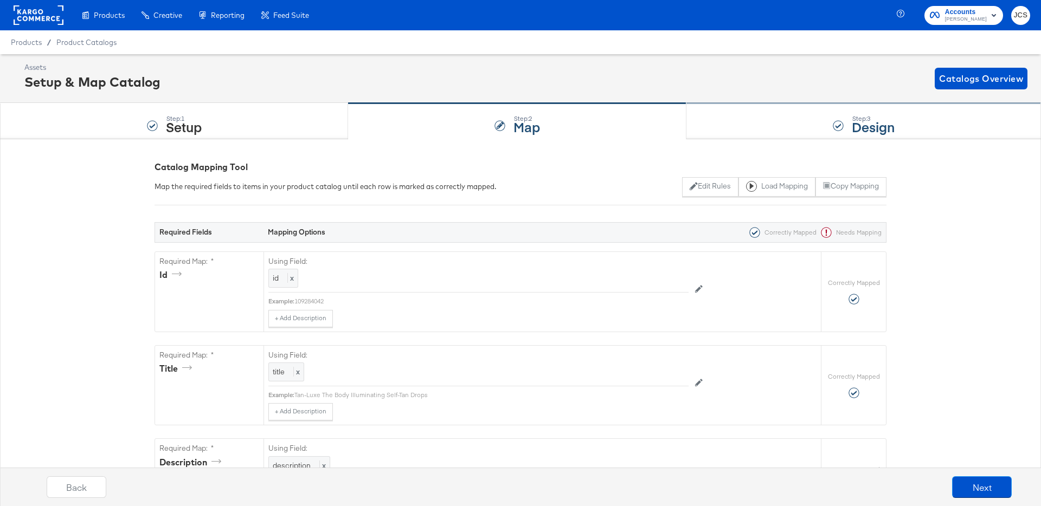
click at [806, 130] on div "Step: 3 Design" at bounding box center [863, 122] width 355 height 36
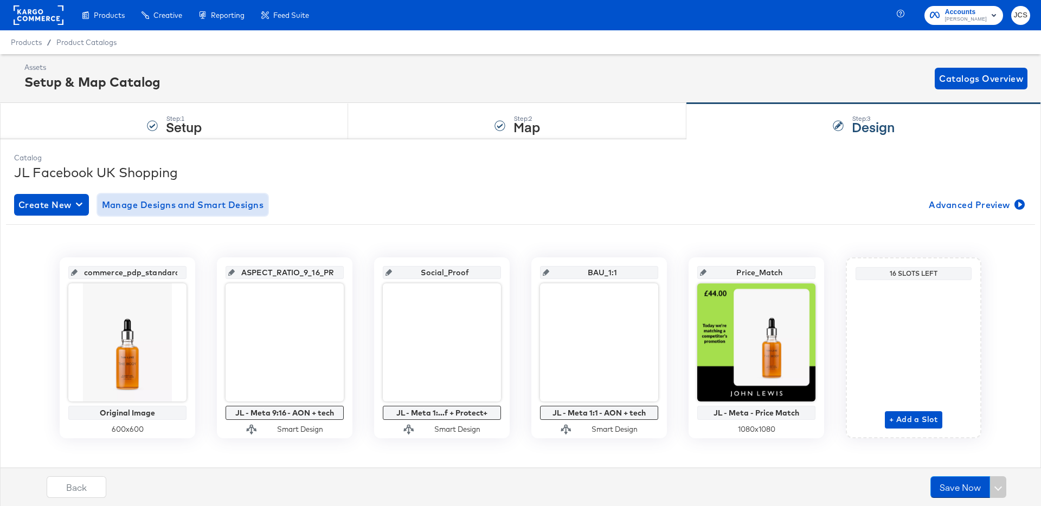
click at [181, 206] on span "Manage Designs and Smart Designs" at bounding box center [183, 204] width 162 height 15
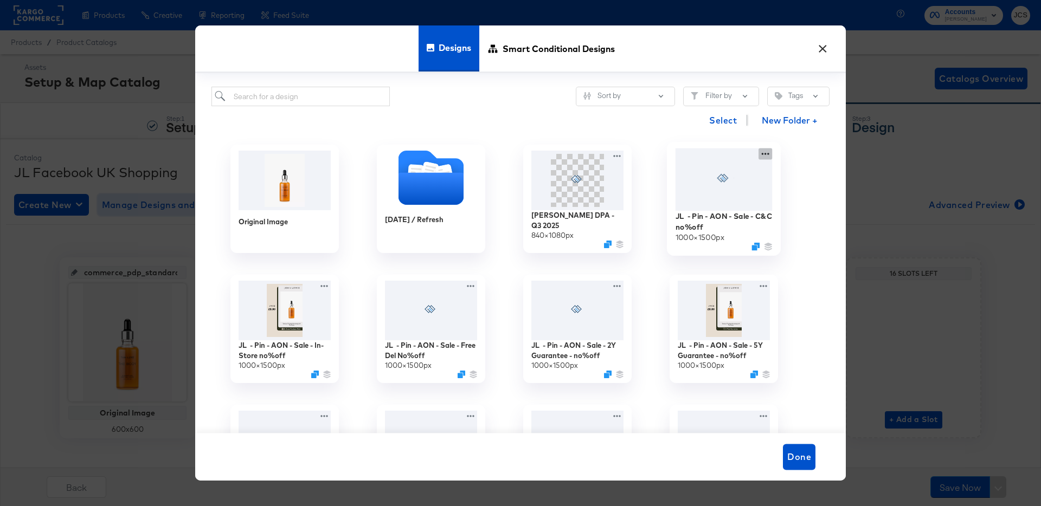
click at [771, 156] on div "JL - Pin - AON - Sale - C&C no%off 1000 × 1500 px" at bounding box center [724, 199] width 146 height 130
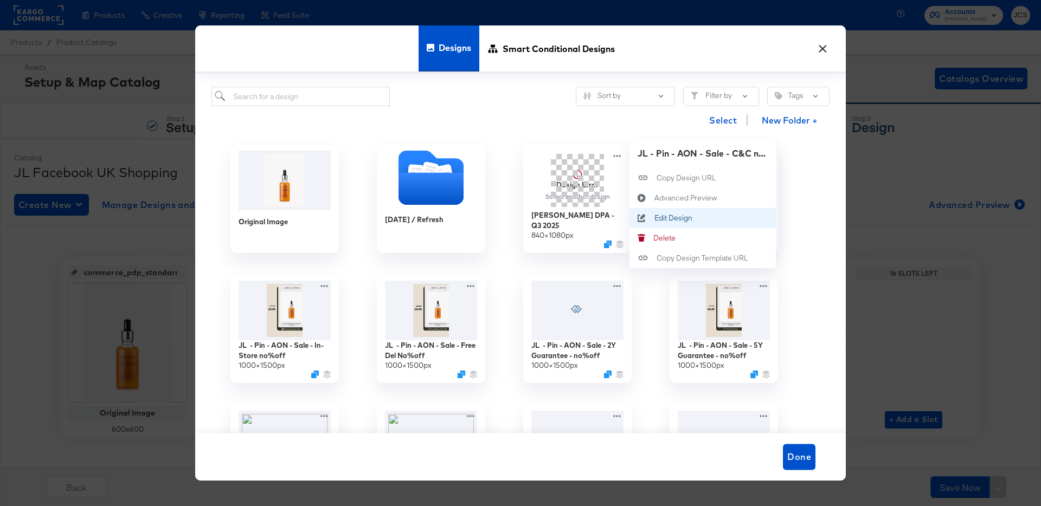
click at [654, 218] on div "Edit Design Edit Design" at bounding box center [654, 218] width 0 height 0
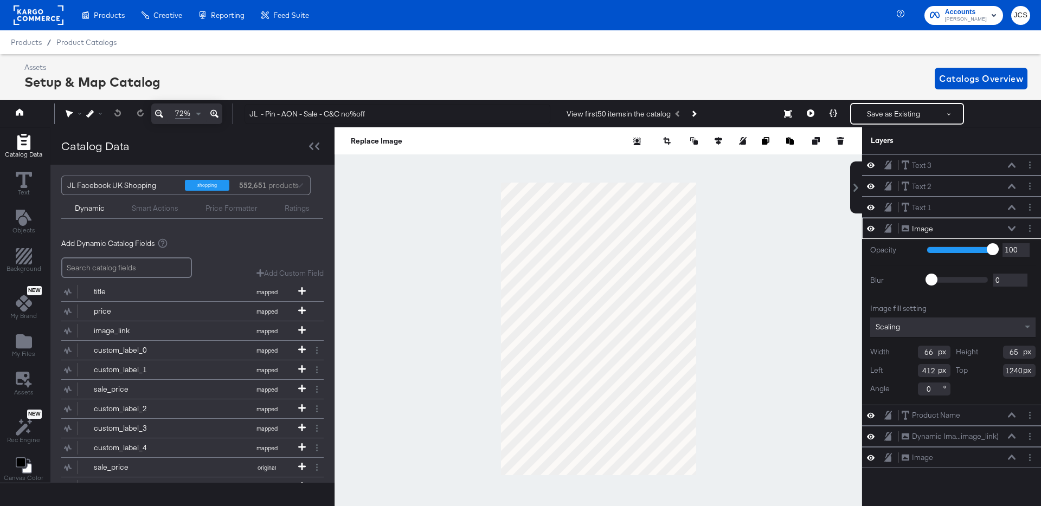
scroll to position [0, 3]
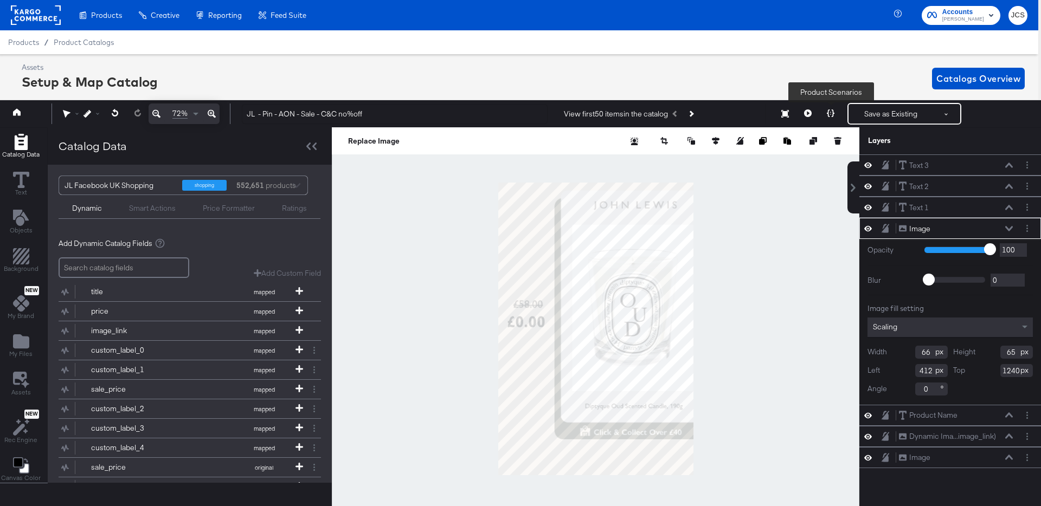
click at [832, 112] on icon at bounding box center [831, 114] width 8 height 8
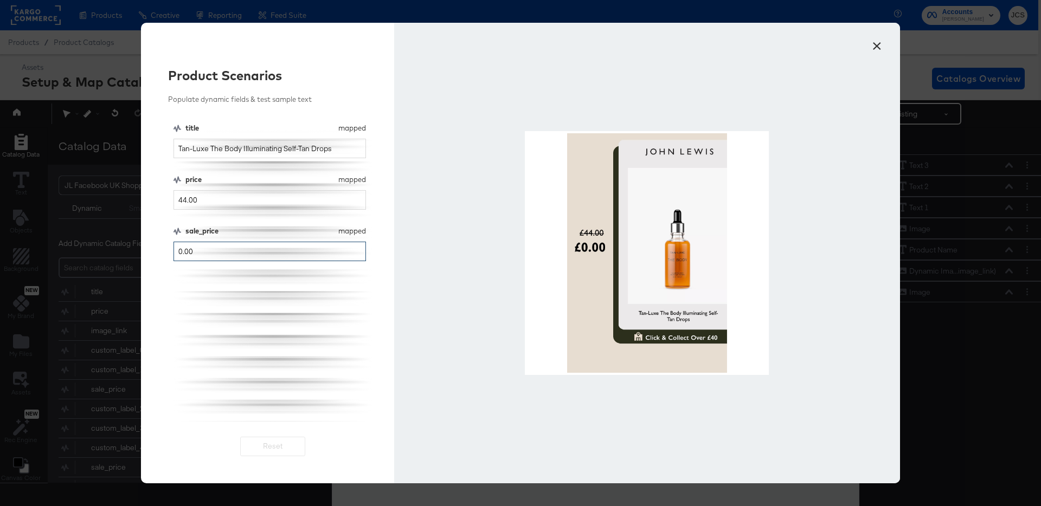
click at [265, 248] on input "0.00" at bounding box center [269, 252] width 192 height 20
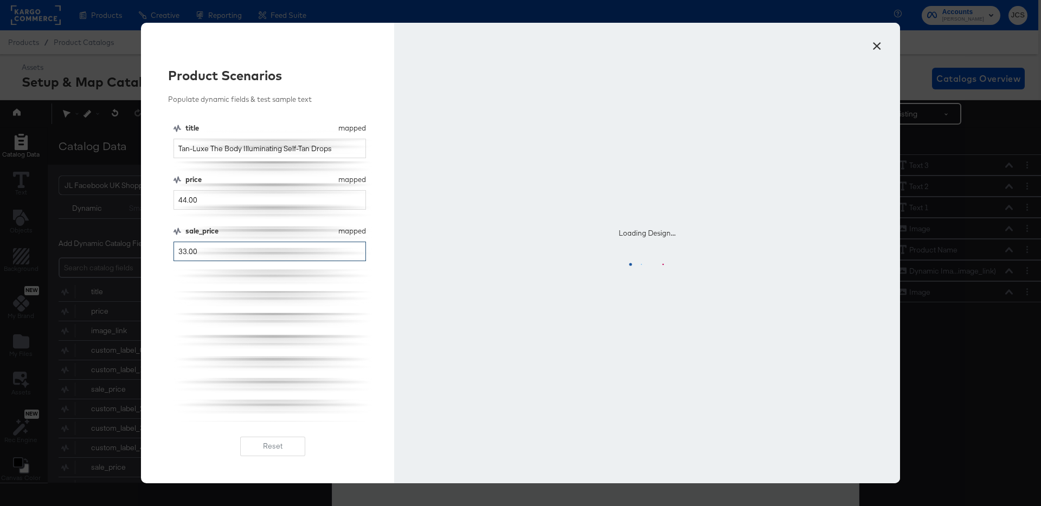
type input "33.00"
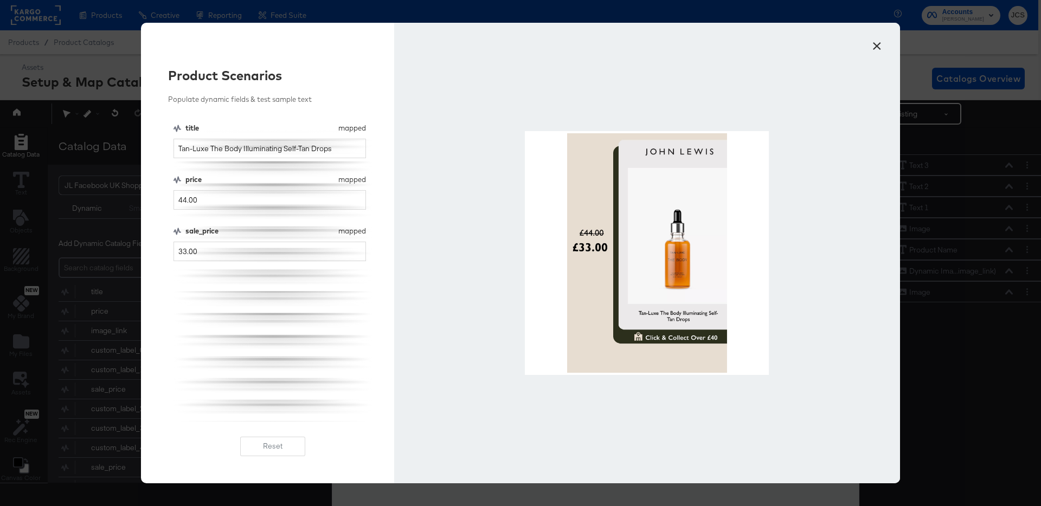
click at [878, 49] on button "×" at bounding box center [877, 44] width 20 height 20
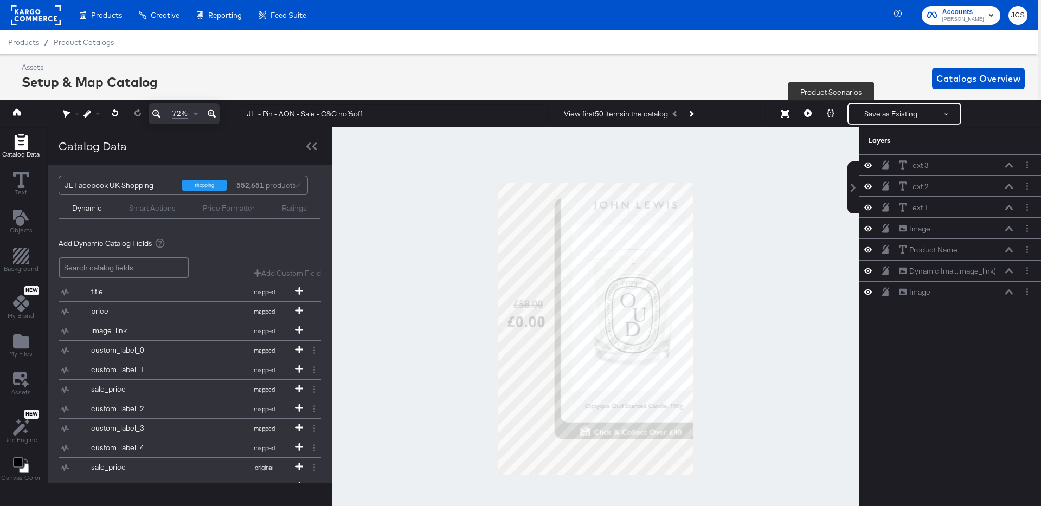
click at [830, 118] on button at bounding box center [830, 114] width 23 height 22
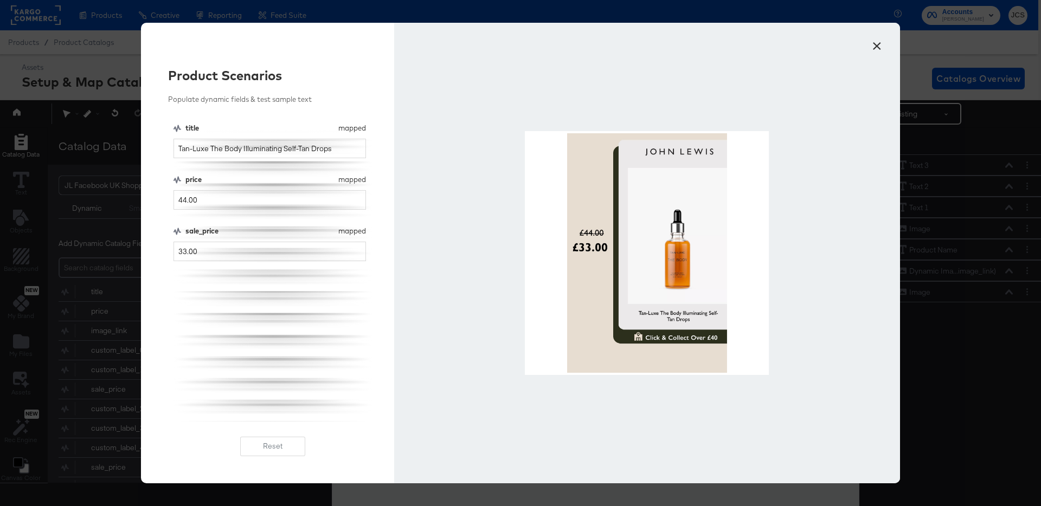
click at [877, 46] on button "×" at bounding box center [877, 44] width 20 height 20
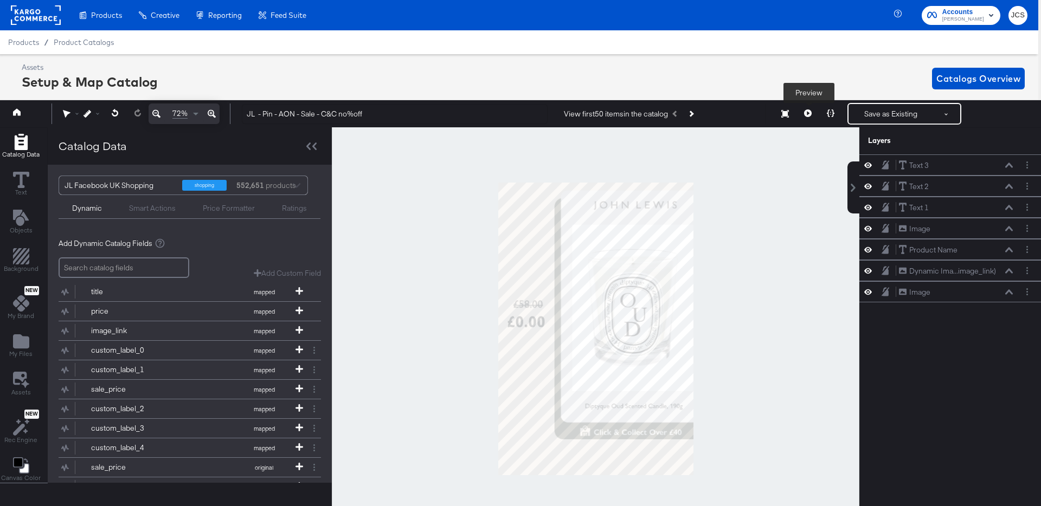
click at [808, 111] on icon at bounding box center [808, 114] width 8 height 8
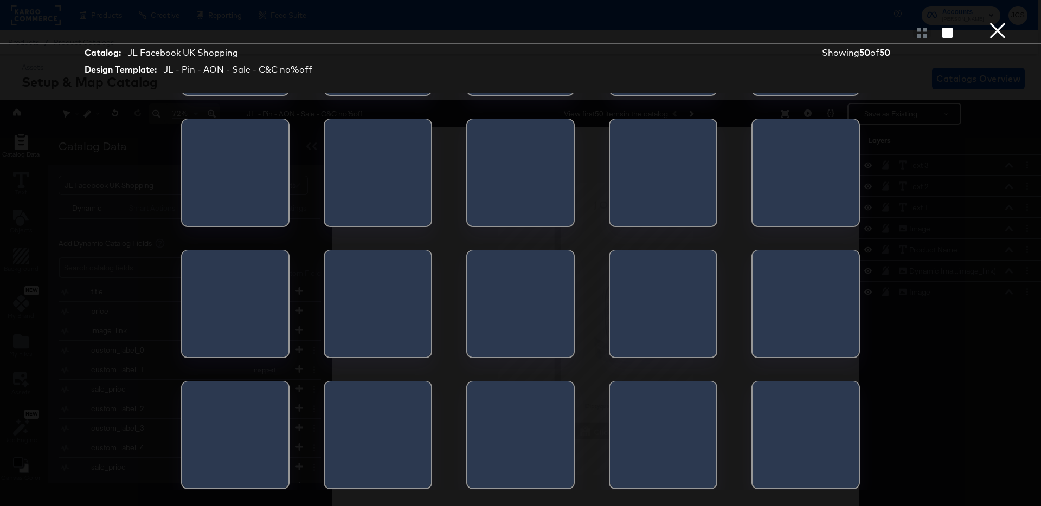
scroll to position [891, 0]
